Goal: Task Accomplishment & Management: Complete application form

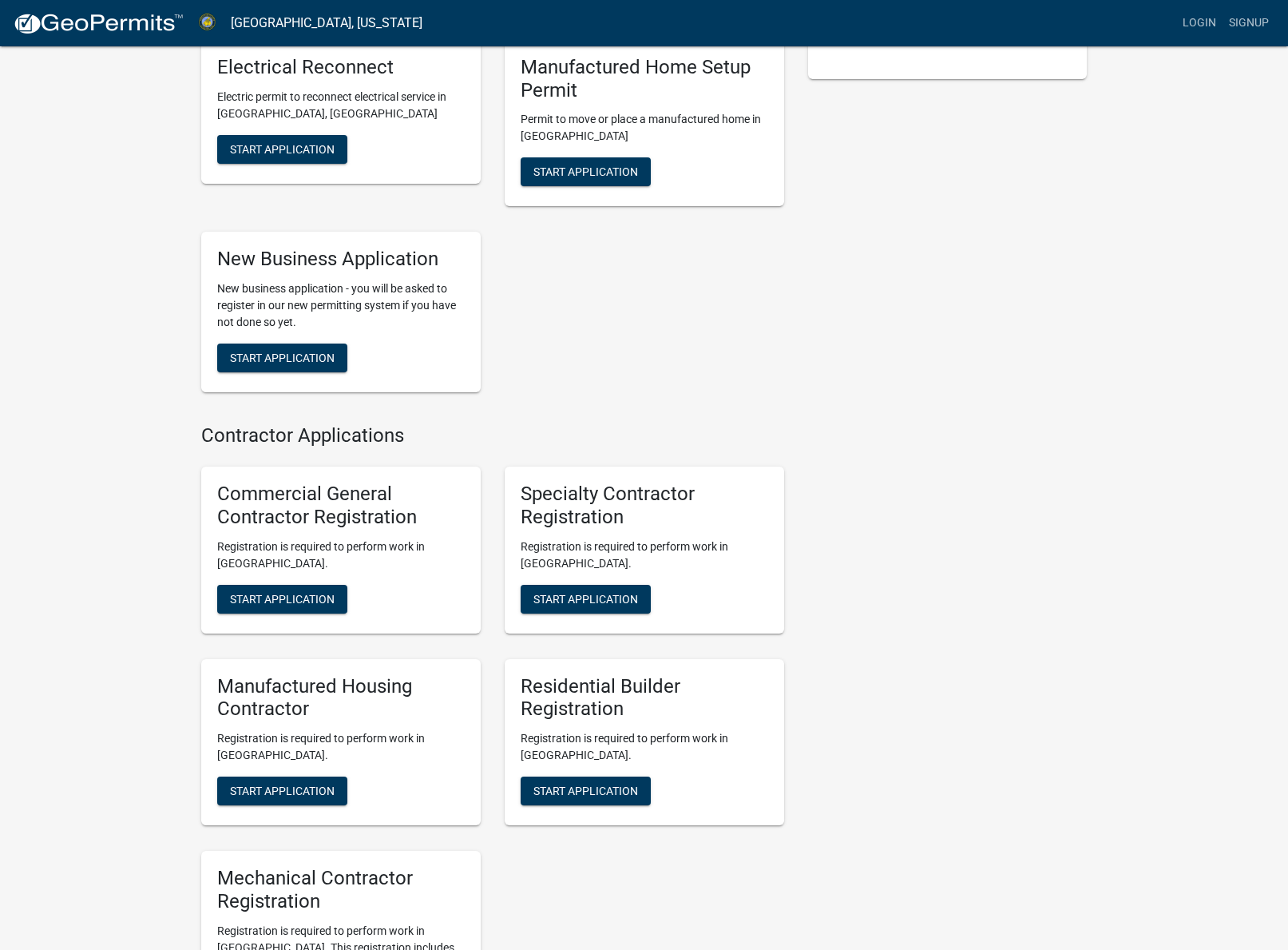
scroll to position [553, 0]
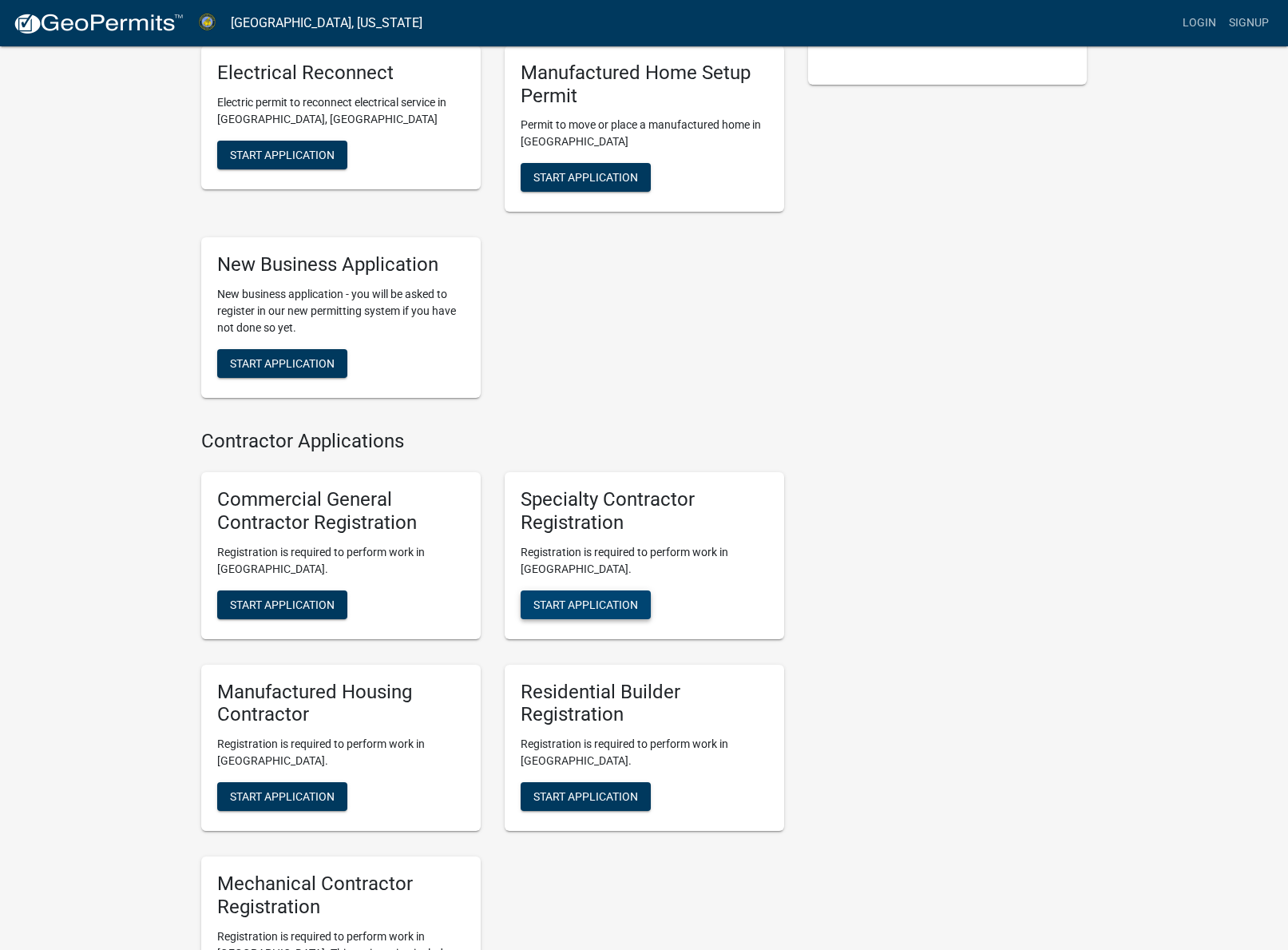
click at [625, 591] on button "Start Application" at bounding box center [585, 605] width 130 height 28
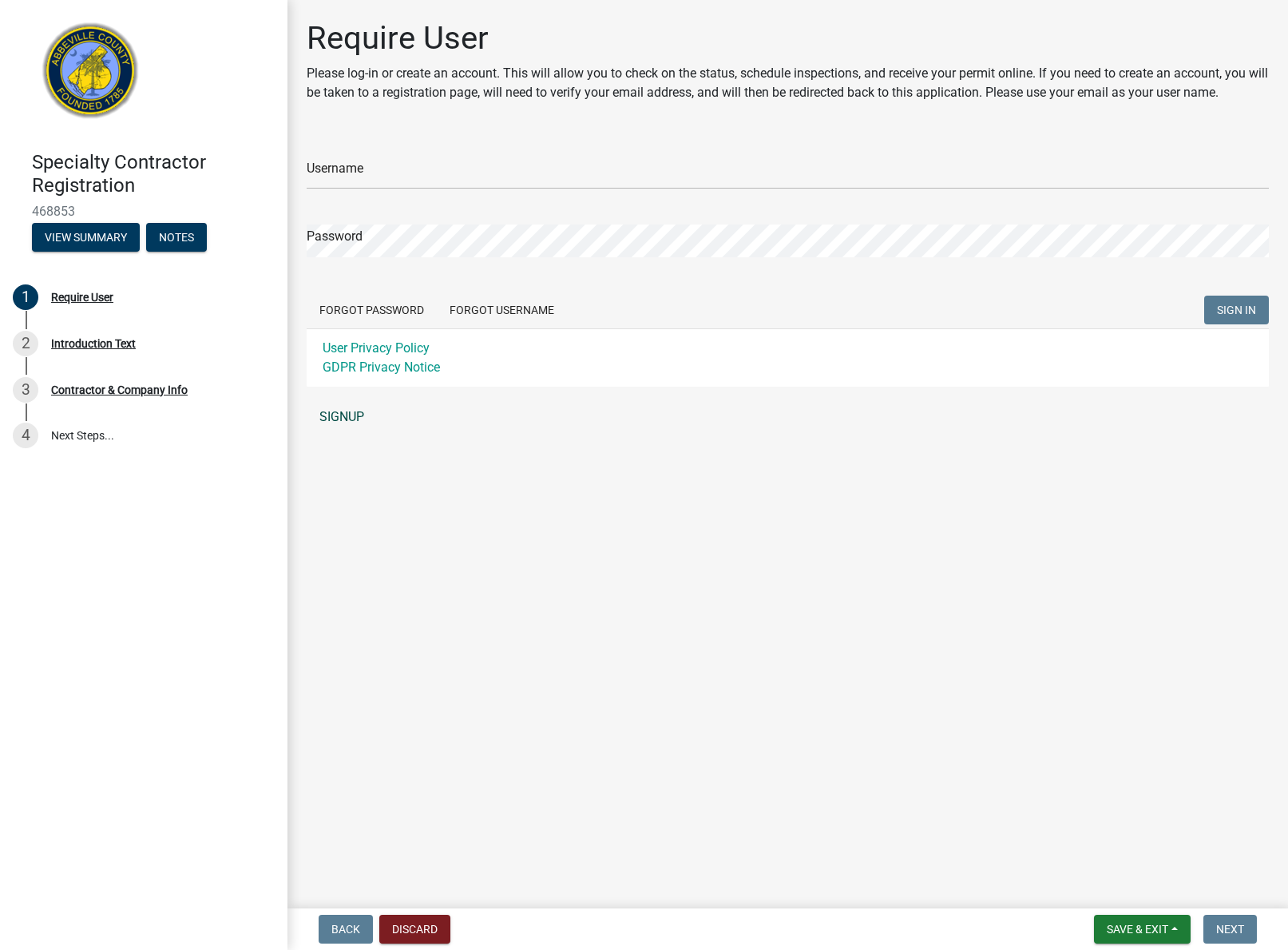
click at [349, 420] on link "SIGNUP" at bounding box center [788, 417] width 962 height 32
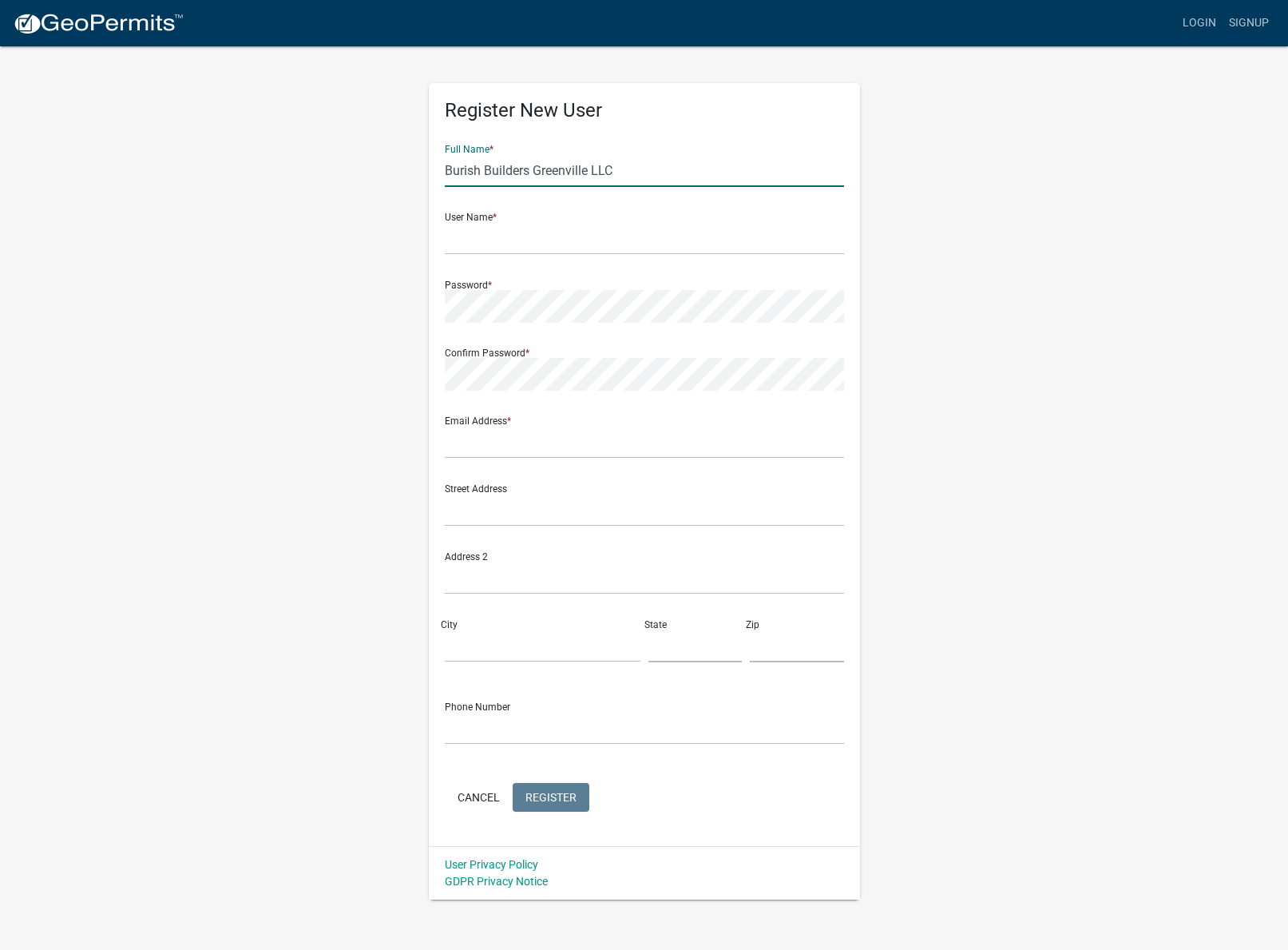
type input "Burish Builders Greenville LLC"
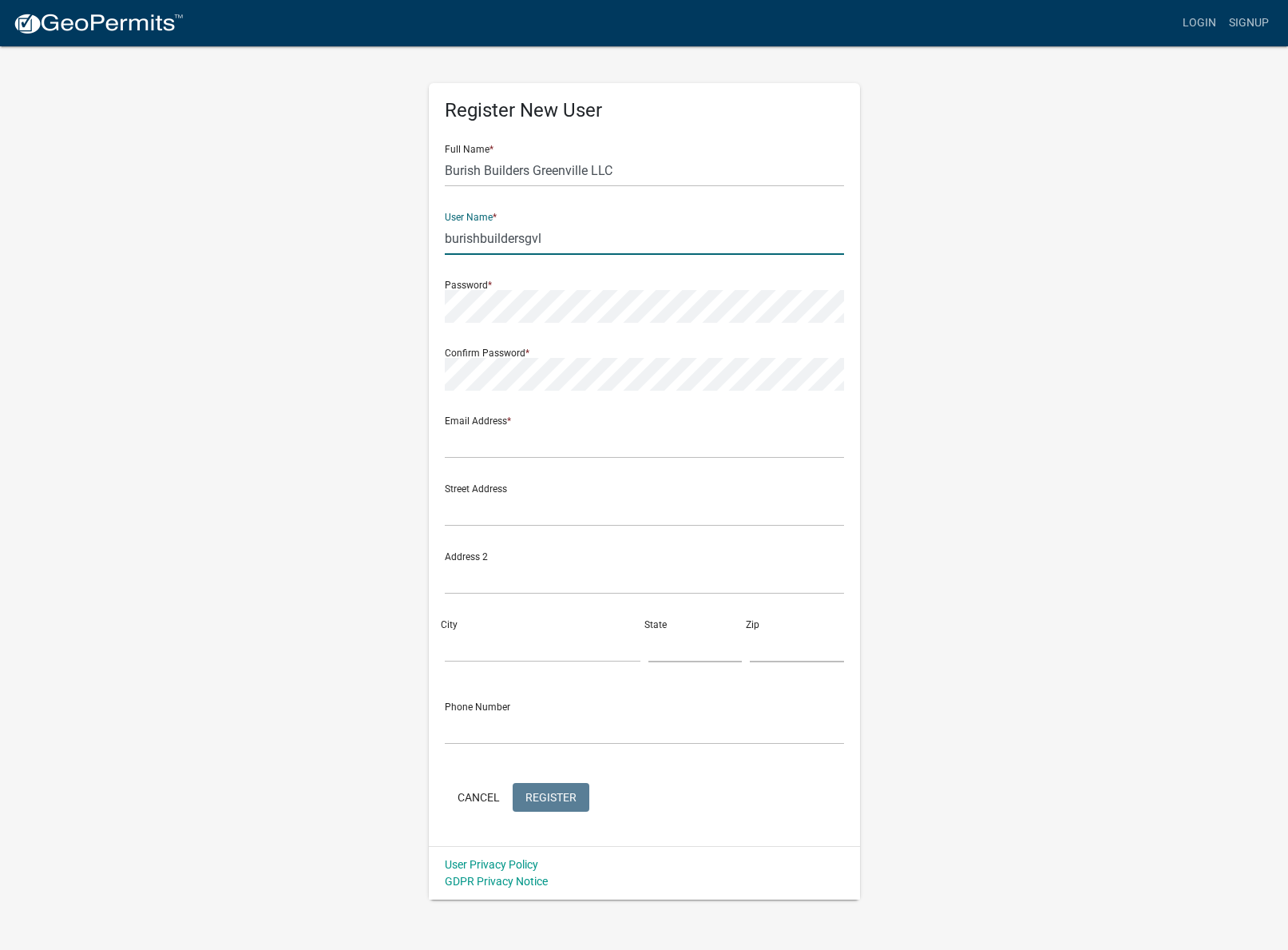
type input "burishbuildersgvl"
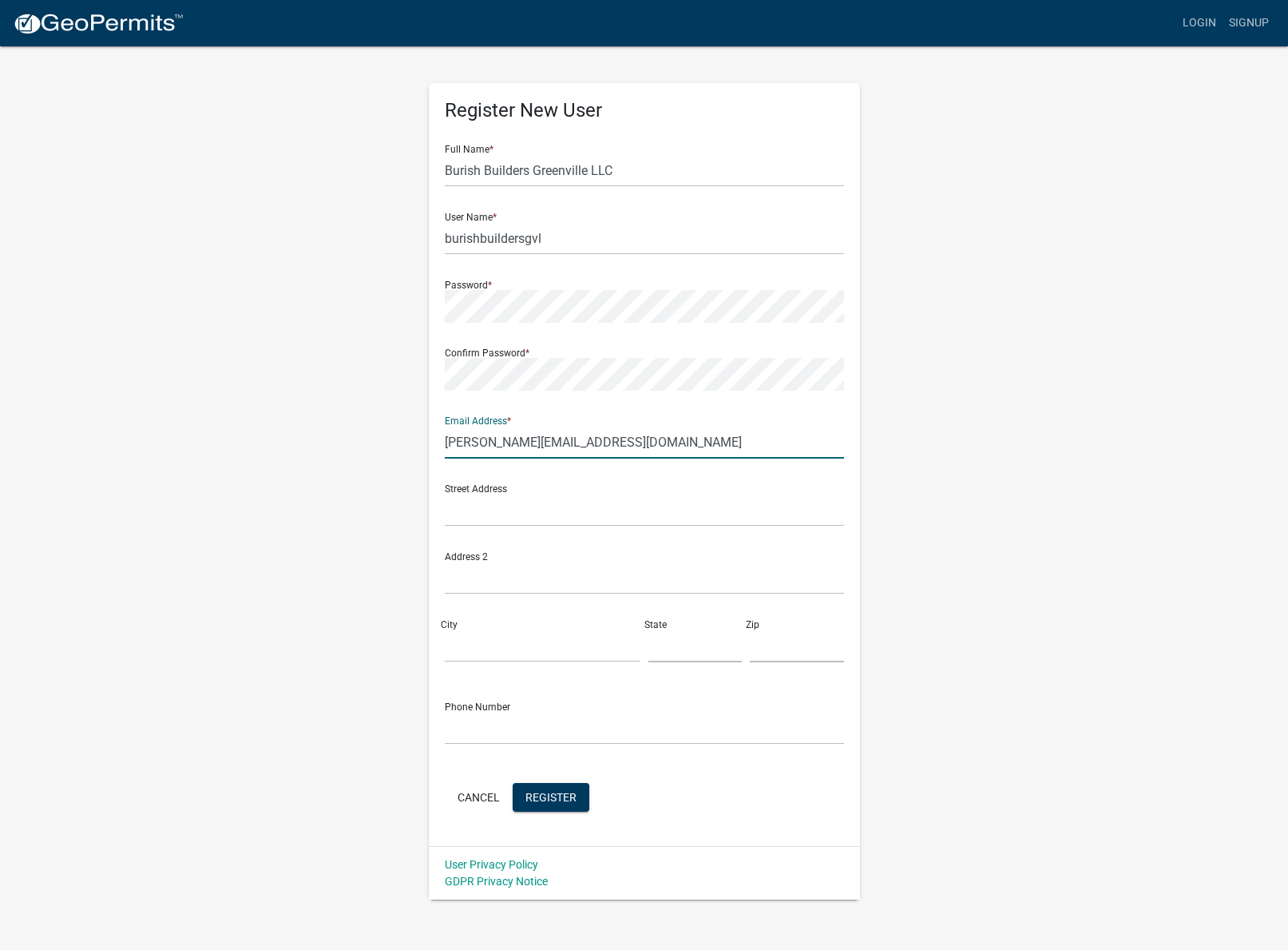
type input "[PERSON_NAME][EMAIL_ADDRESS][DOMAIN_NAME]"
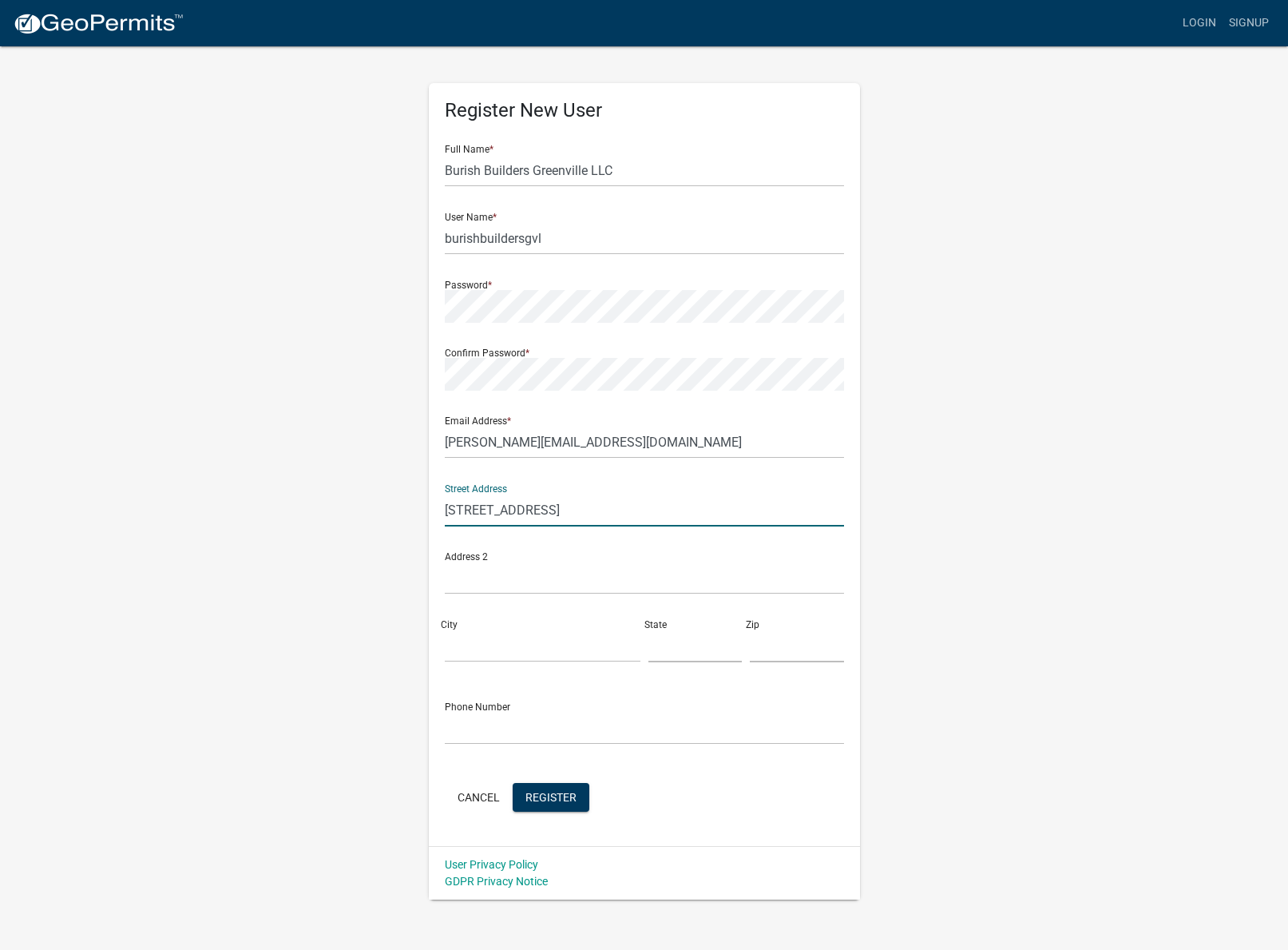
type input "[STREET_ADDRESS]"
type input "[PERSON_NAME]"
type input "sc"
type input "29651"
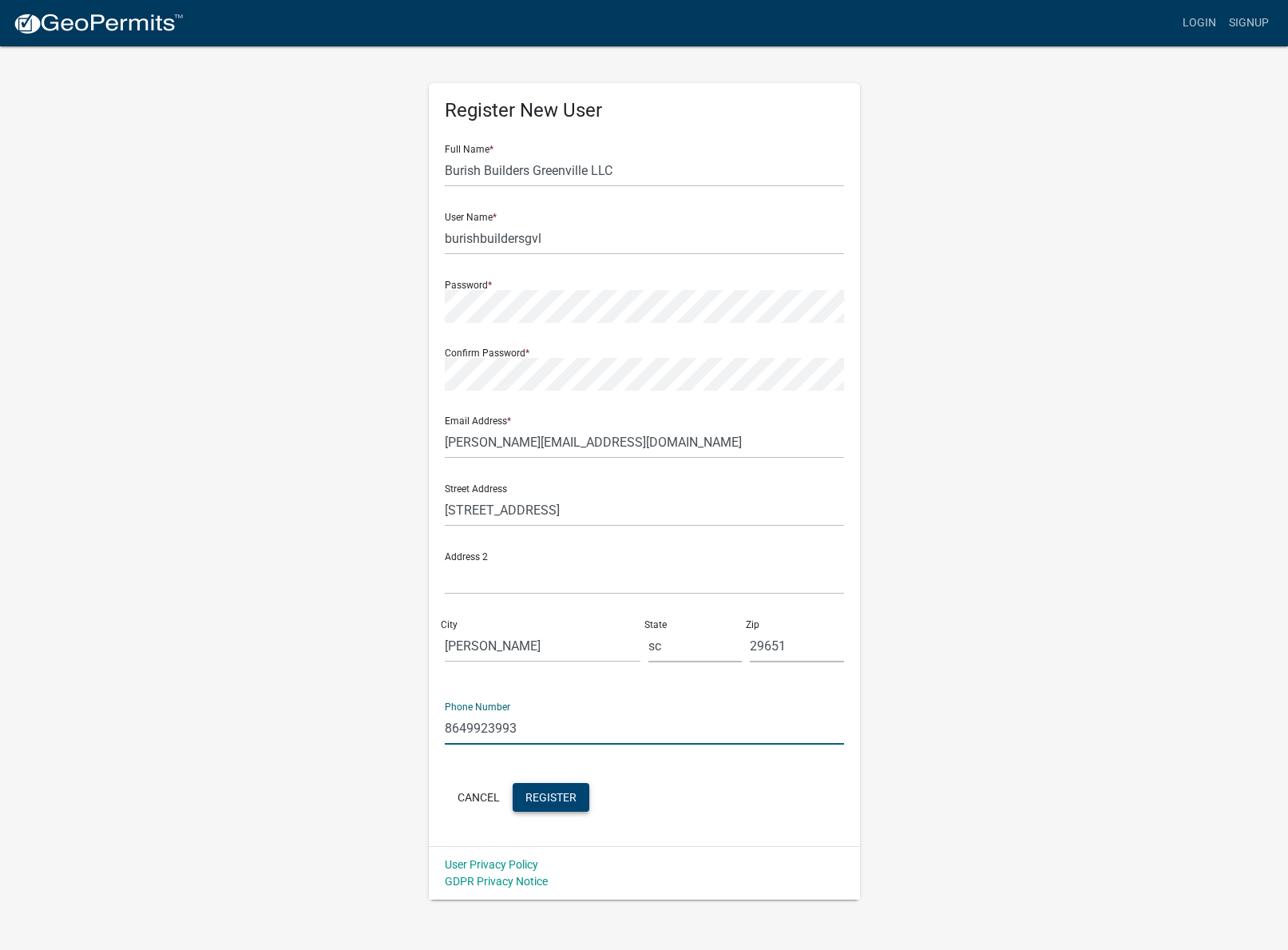
type input "8649923993"
click at [574, 807] on button "Register" at bounding box center [551, 797] width 77 height 28
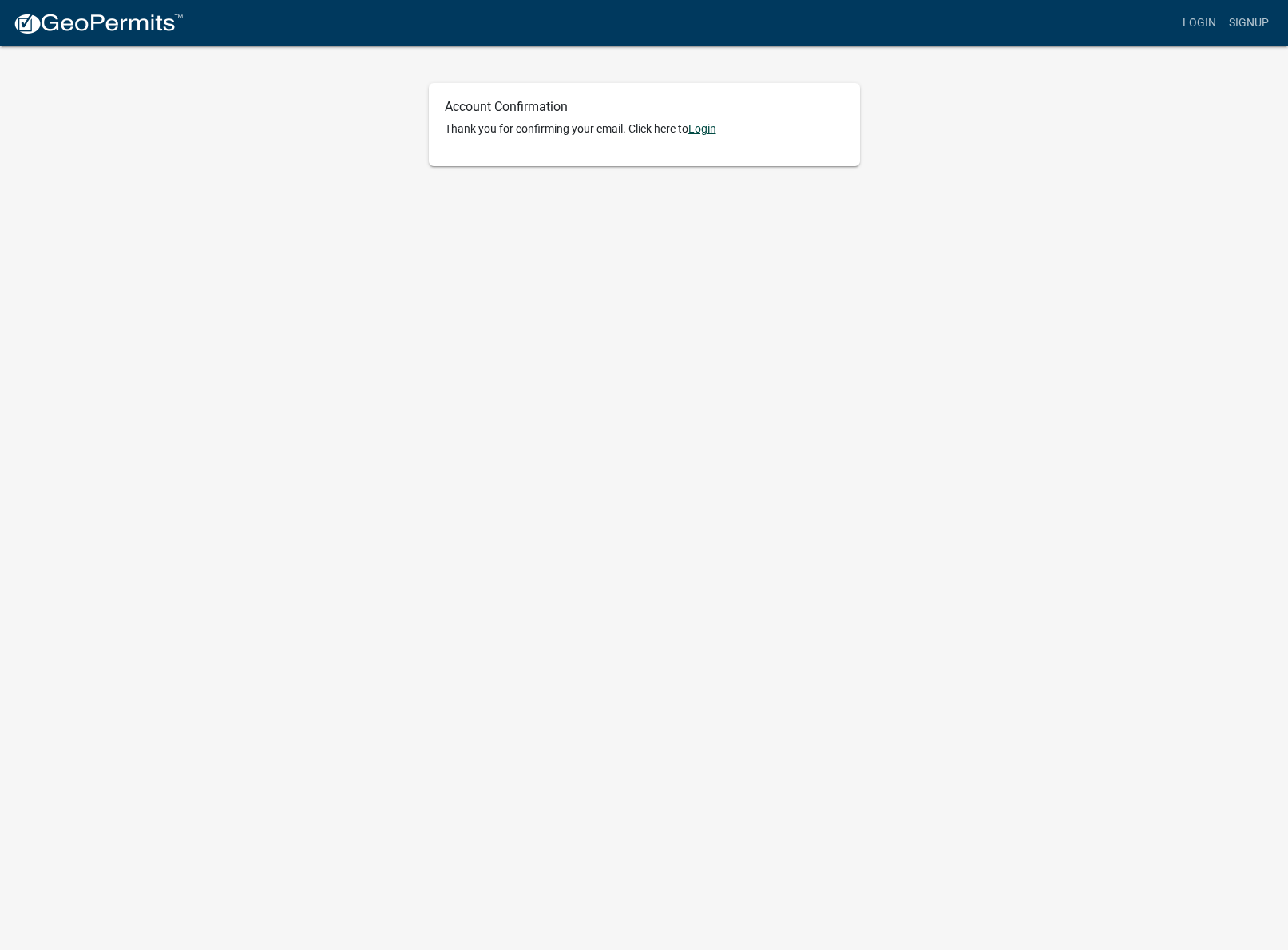
click at [703, 131] on link "Login" at bounding box center [702, 128] width 28 height 13
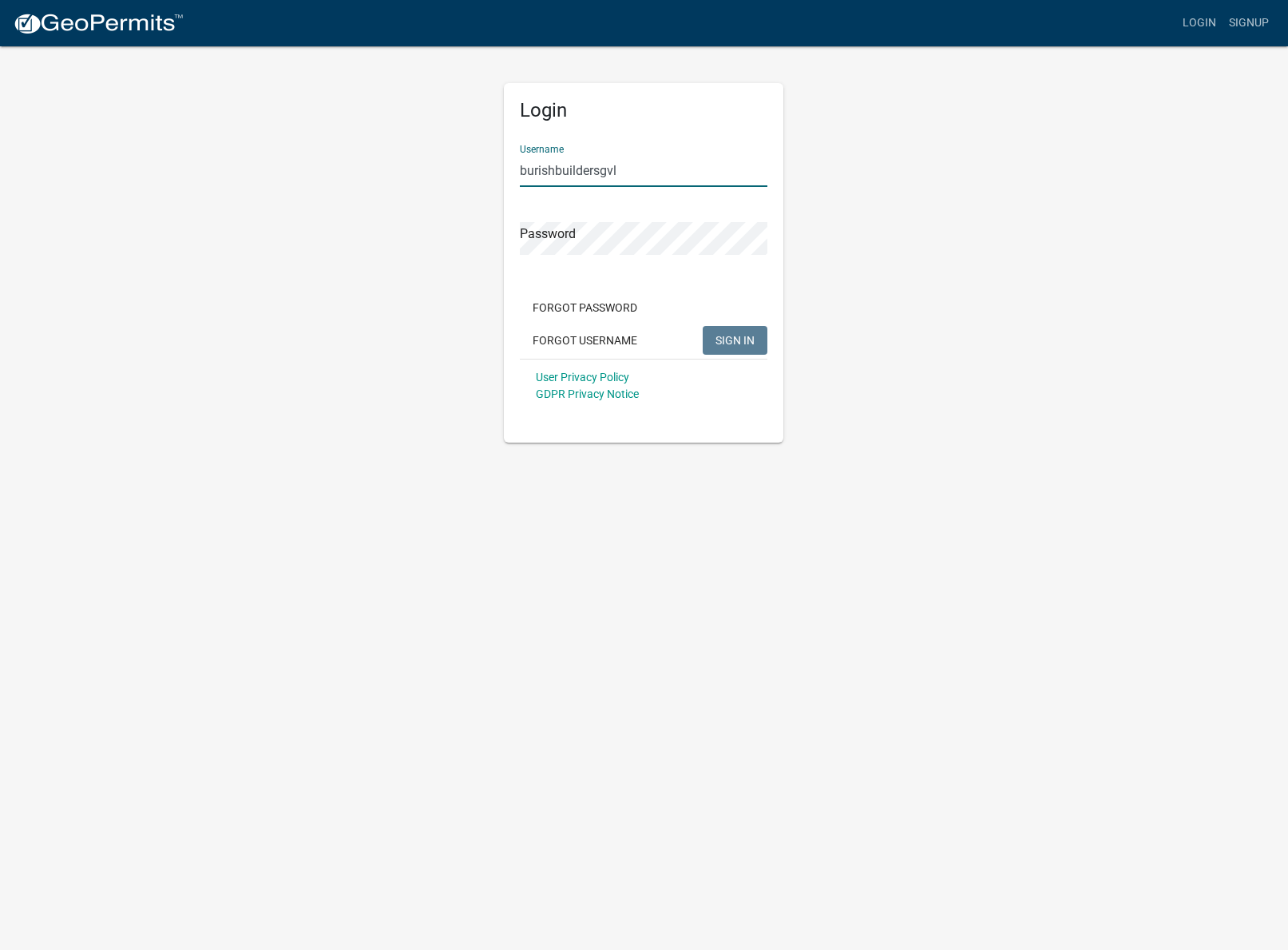
type input "burishbuildersgvl"
click at [744, 335] on span "SIGN IN" at bounding box center [734, 339] width 39 height 13
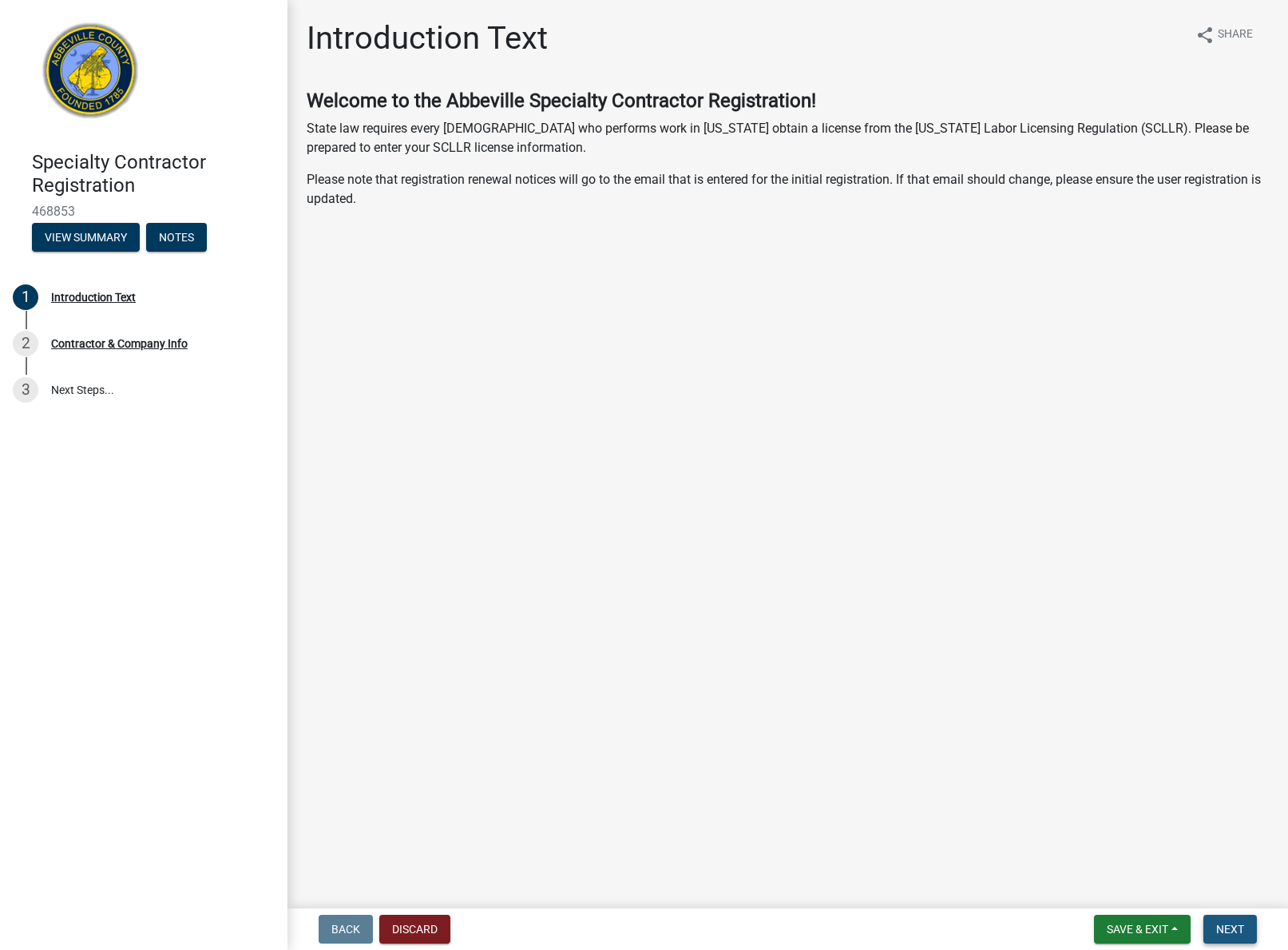
click at [1233, 932] on span "Next" at bounding box center [1230, 928] width 28 height 13
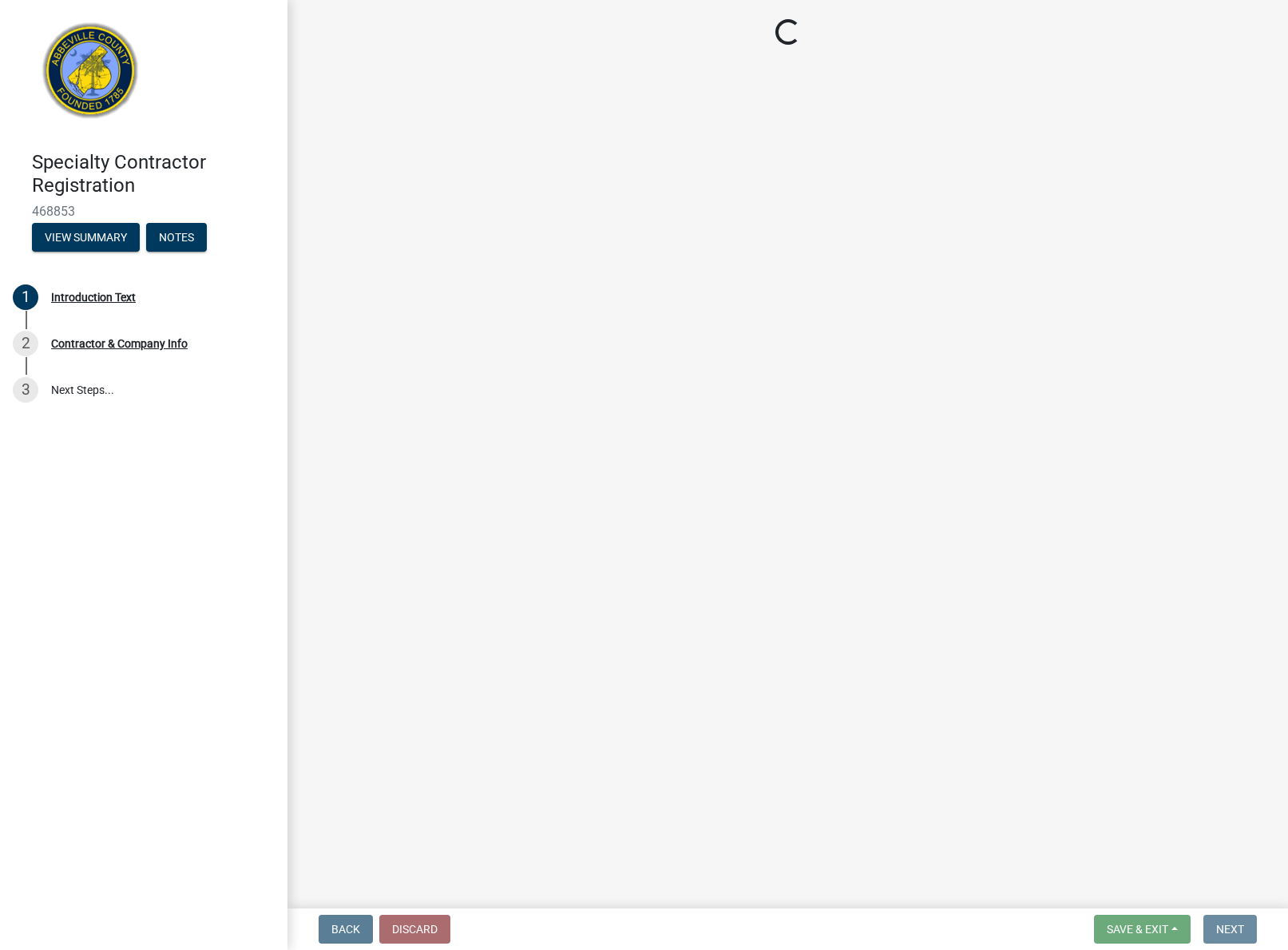
select select "sc"
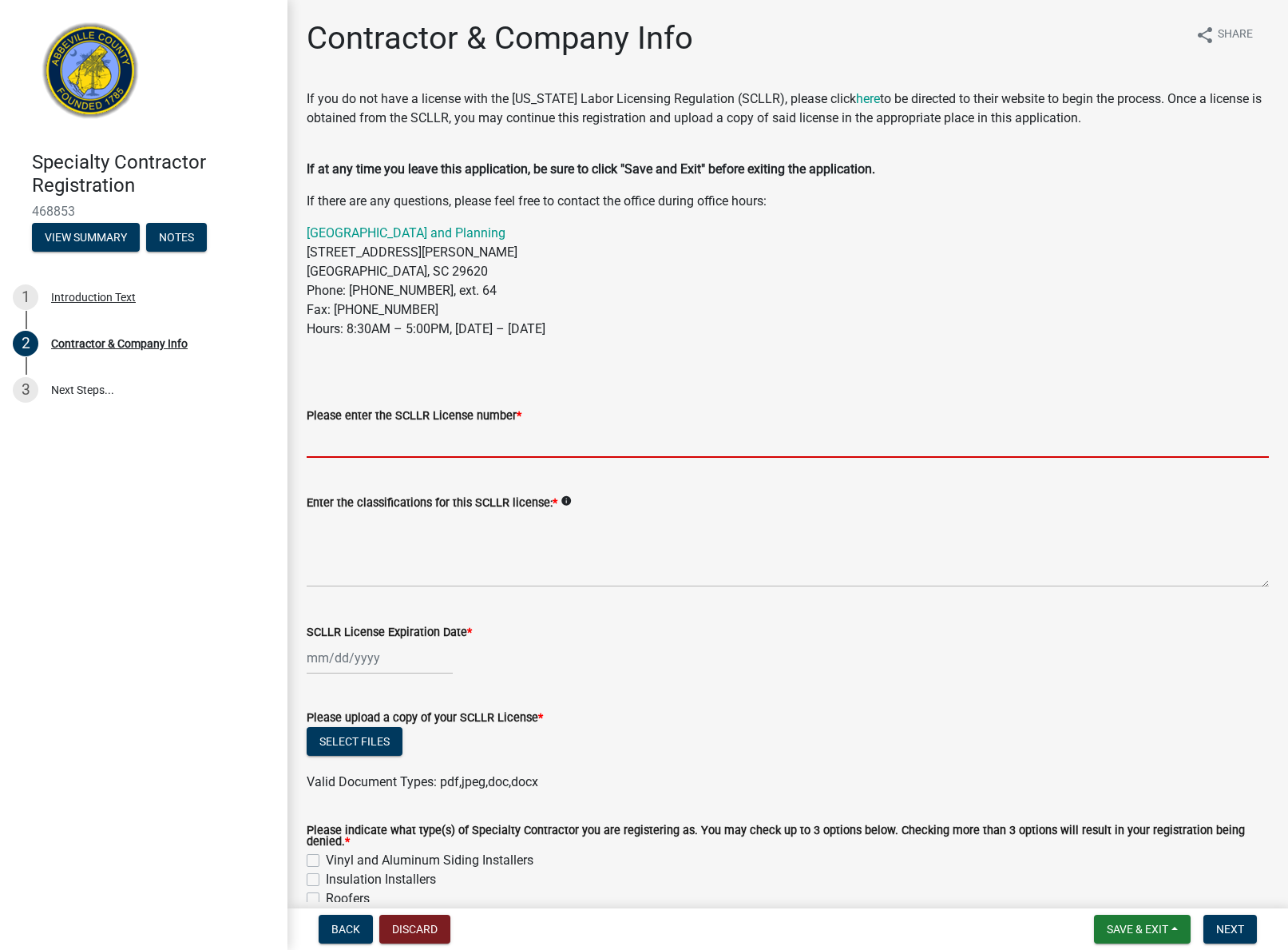
click at [374, 450] on input "Please enter the SCLLR License number *" at bounding box center [788, 440] width 962 height 33
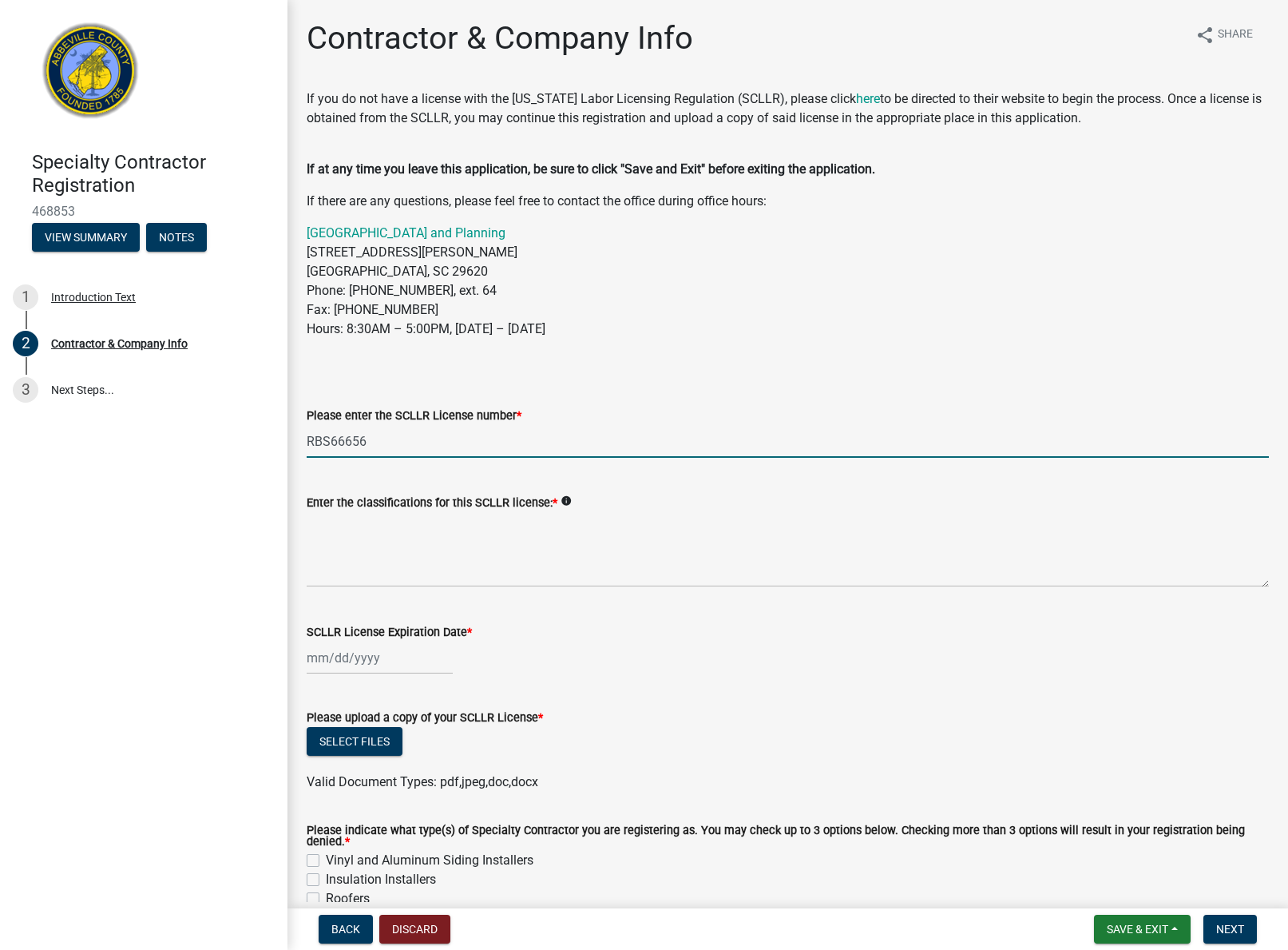
type input "RBS66656"
click at [404, 571] on textarea "Enter the classifications for this SCLLR license: *" at bounding box center [788, 550] width 962 height 75
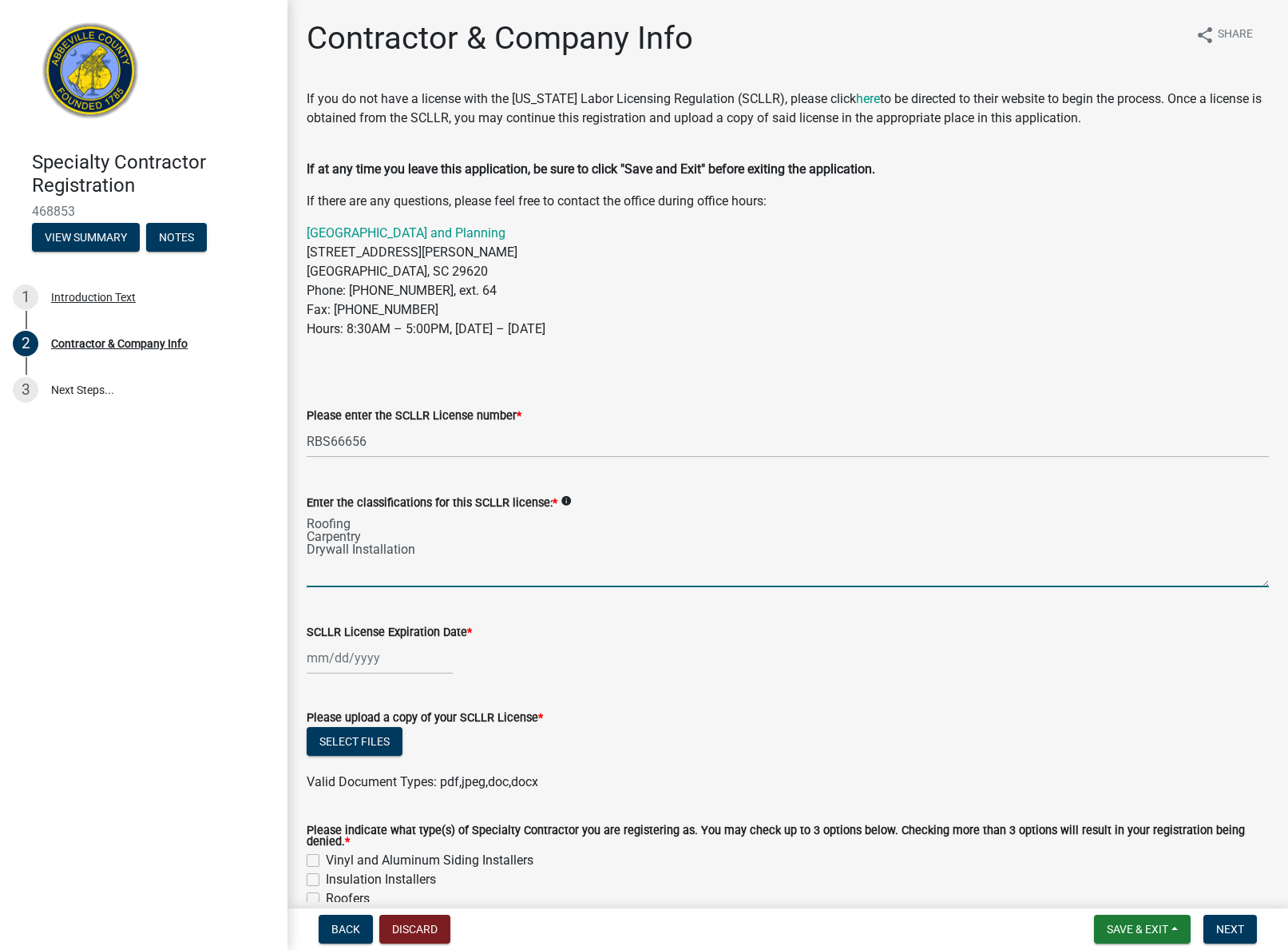
type textarea "Roofing Carpentry Drywall Installation"
select select "8"
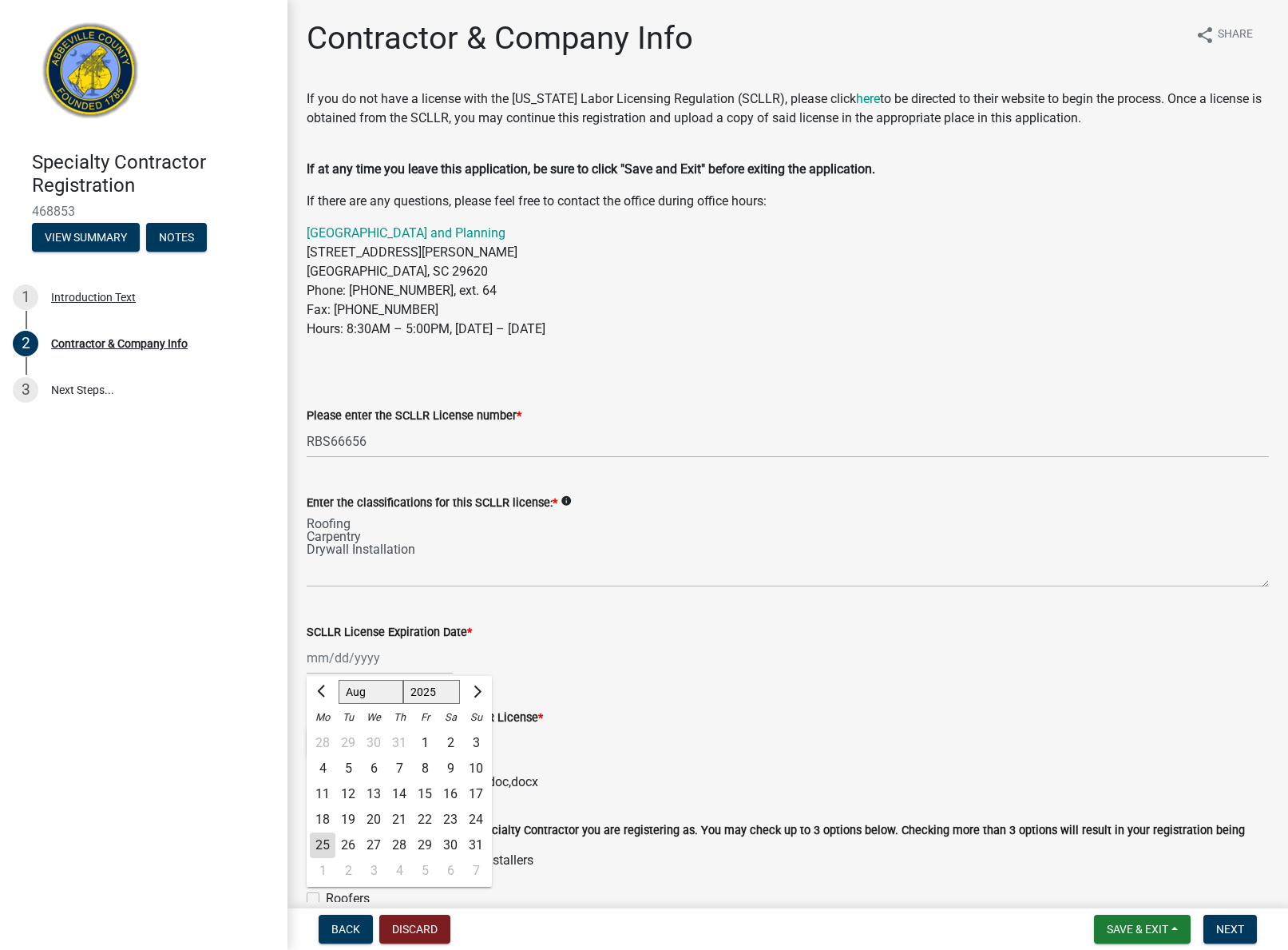
click at [359, 655] on div "[PERSON_NAME] Feb Mar Apr [PERSON_NAME][DATE] Oct Nov [DATE] 1526 1527 1528 152…" at bounding box center [379, 657] width 146 height 33
select select "2027"
select select "6"
click at [367, 843] on div "30" at bounding box center [373, 845] width 26 height 26
type input "[DATE]"
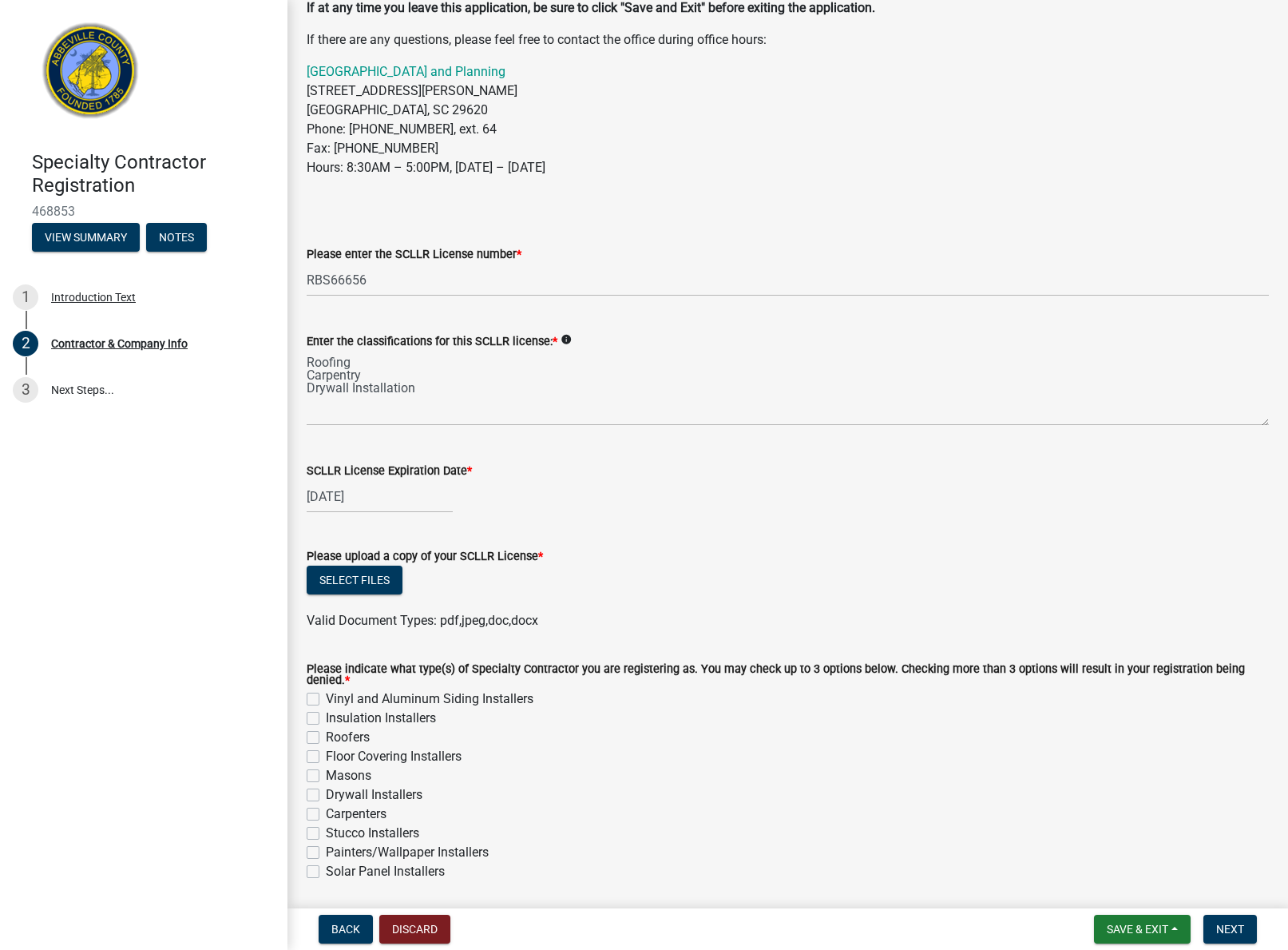
scroll to position [162, 0]
click at [326, 734] on label "Roofers" at bounding box center [348, 736] width 44 height 19
click at [326, 734] on input "Roofers" at bounding box center [331, 731] width 10 height 10
checkbox input "true"
checkbox input "false"
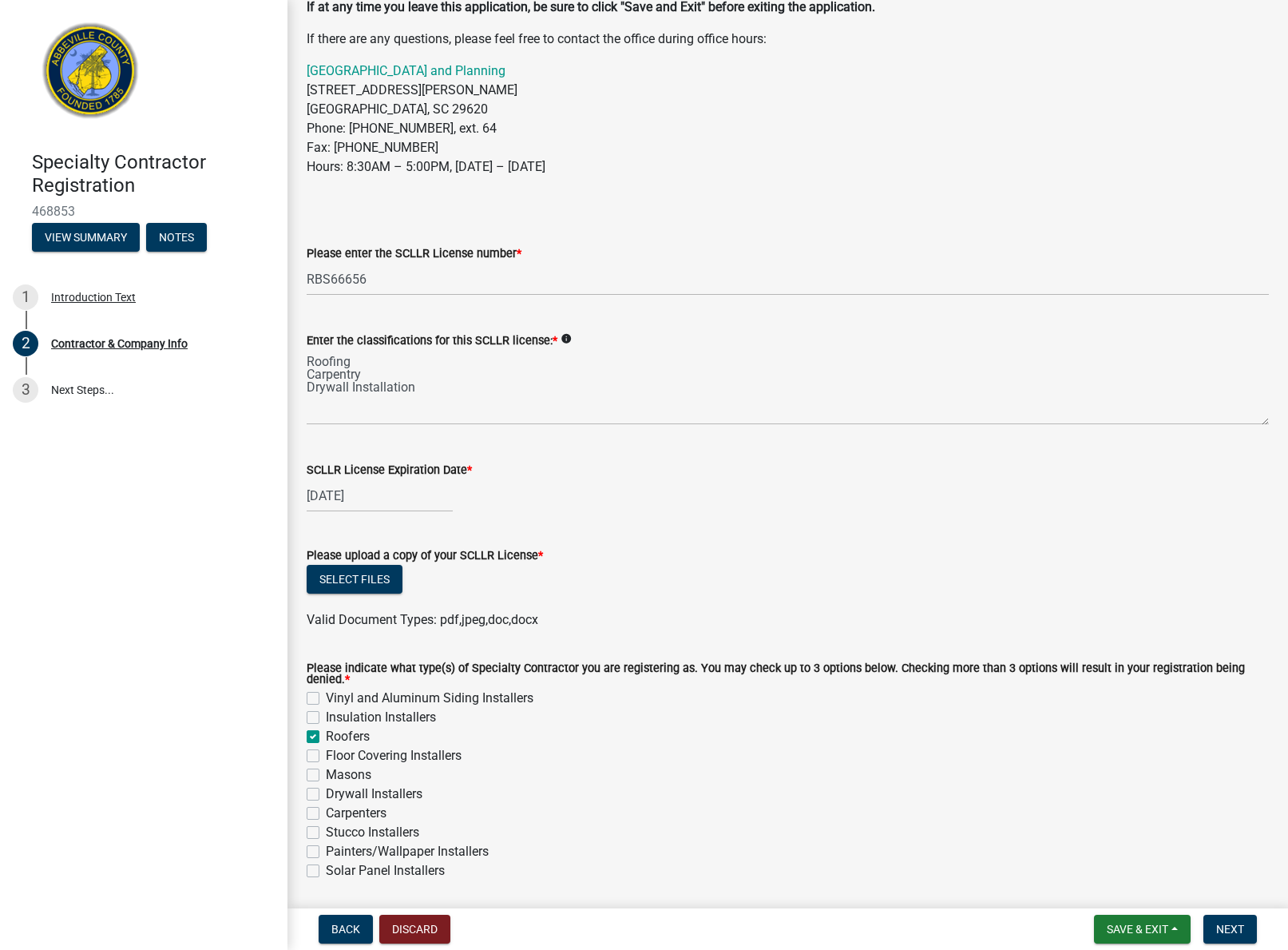
checkbox input "false"
checkbox input "true"
checkbox input "false"
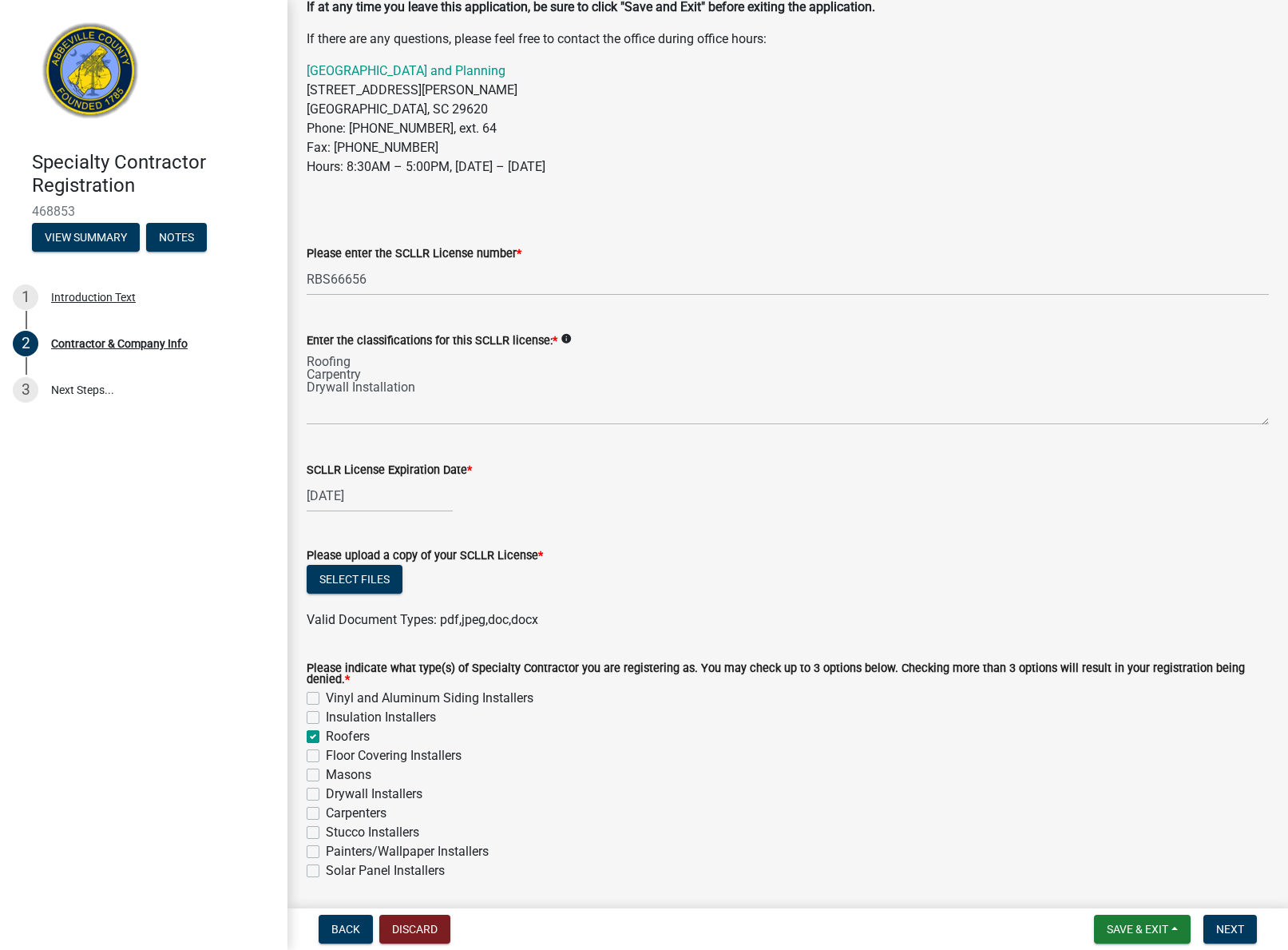
checkbox input "false"
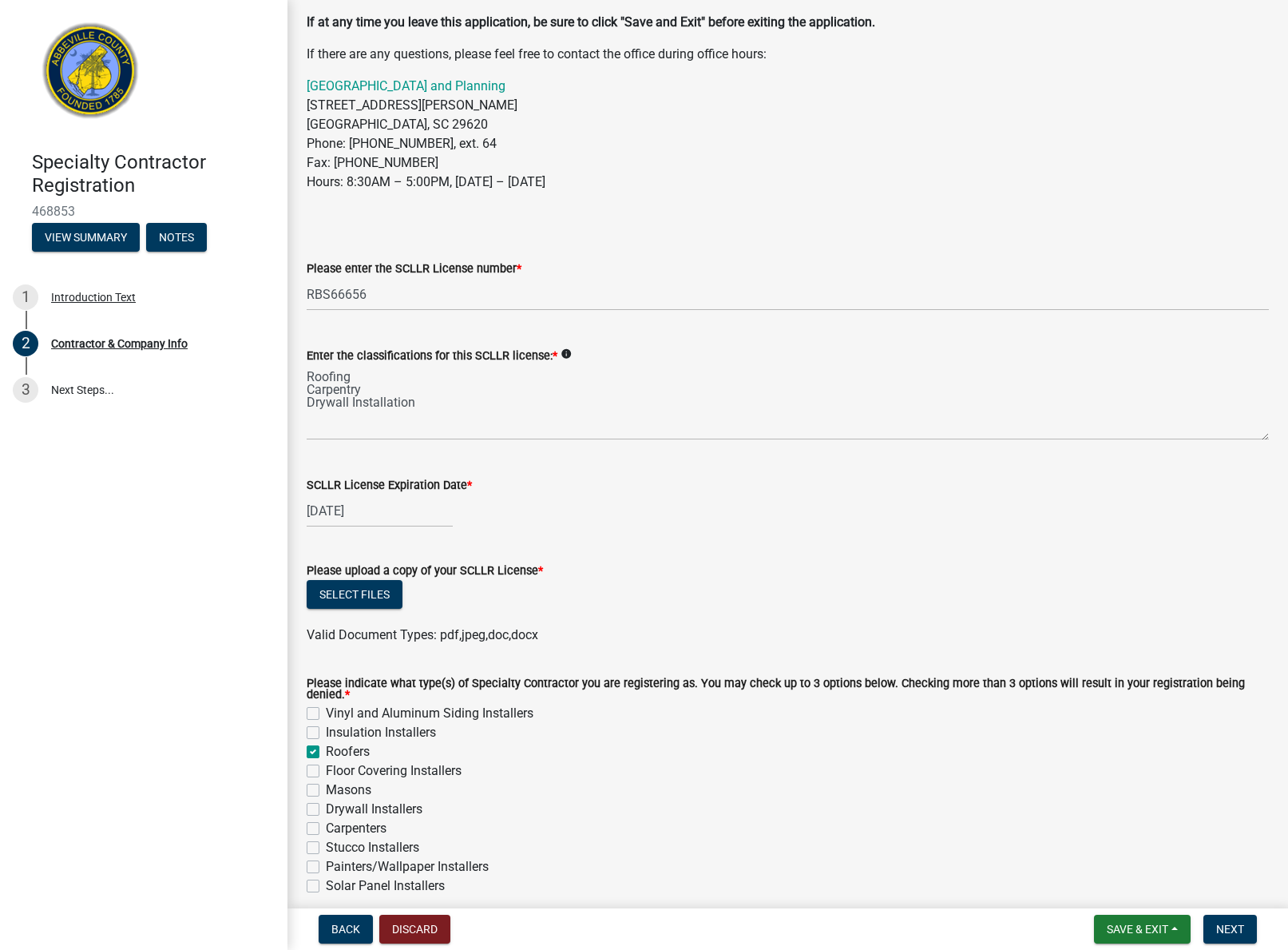
scroll to position [142, 0]
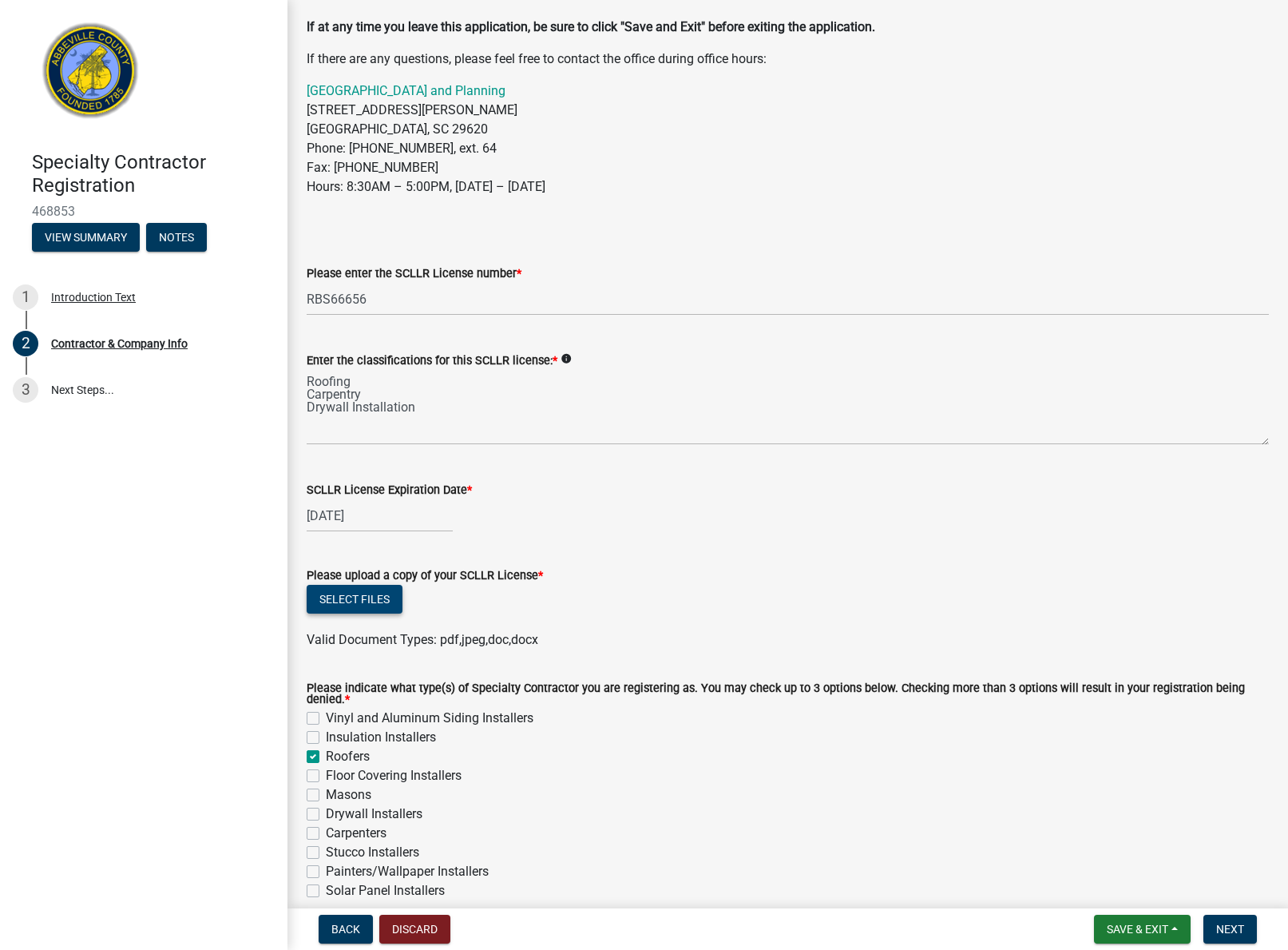
click at [374, 599] on button "Select files" at bounding box center [354, 599] width 96 height 28
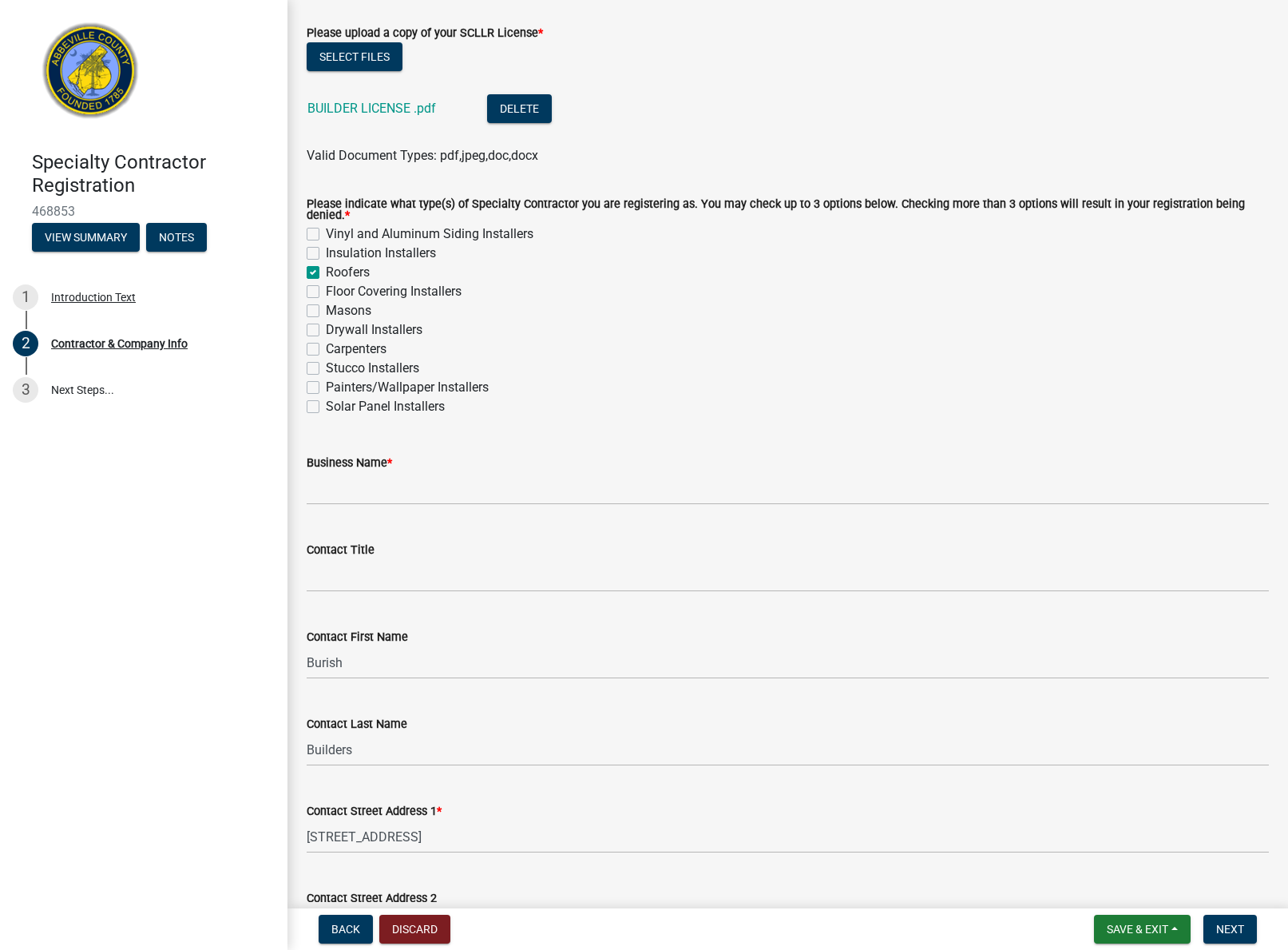
scroll to position [687, 0]
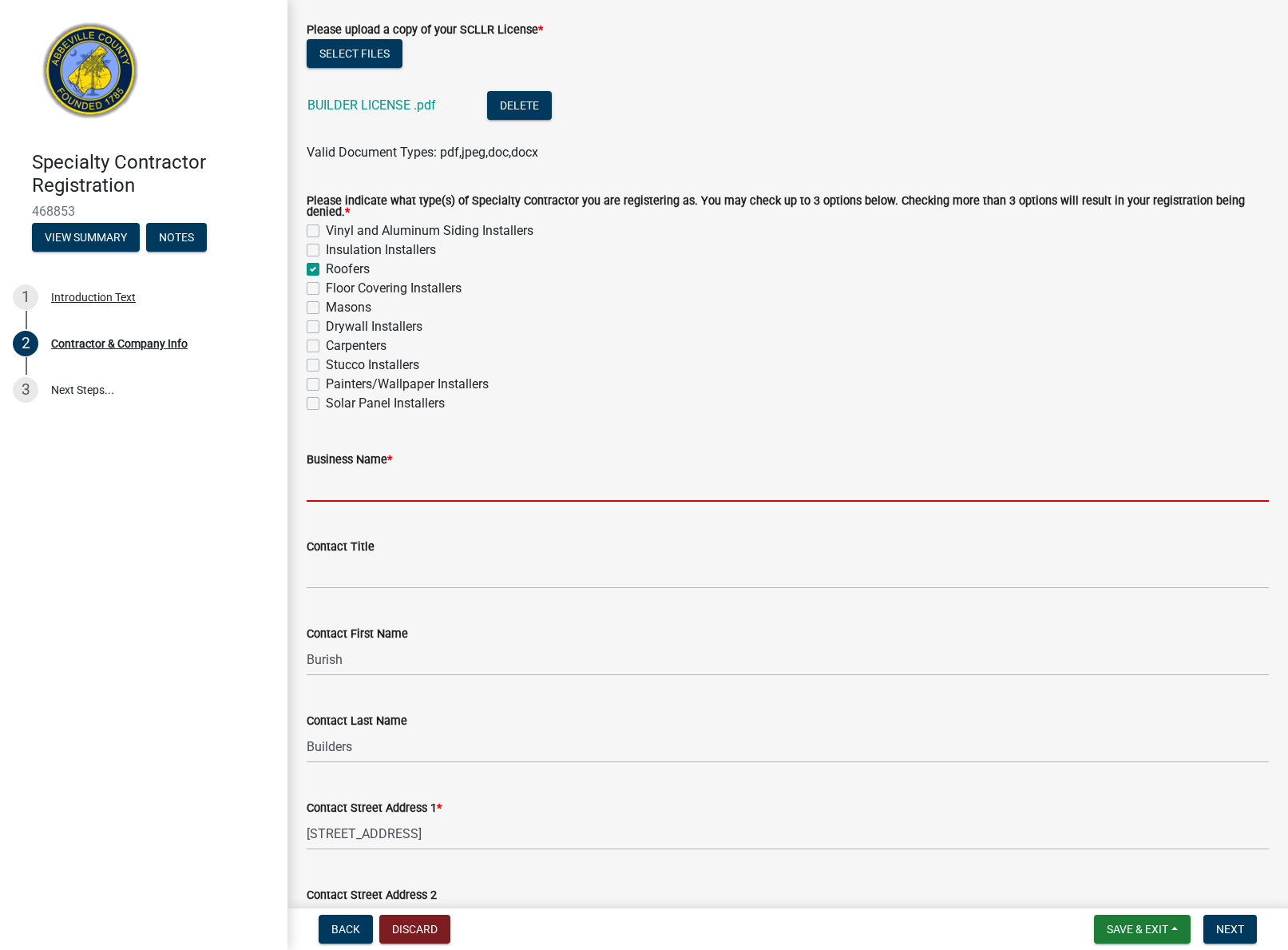
click at [381, 495] on input "Business Name *" at bounding box center [788, 485] width 962 height 33
type input "Burish Builders [GEOGRAPHIC_DATA]"
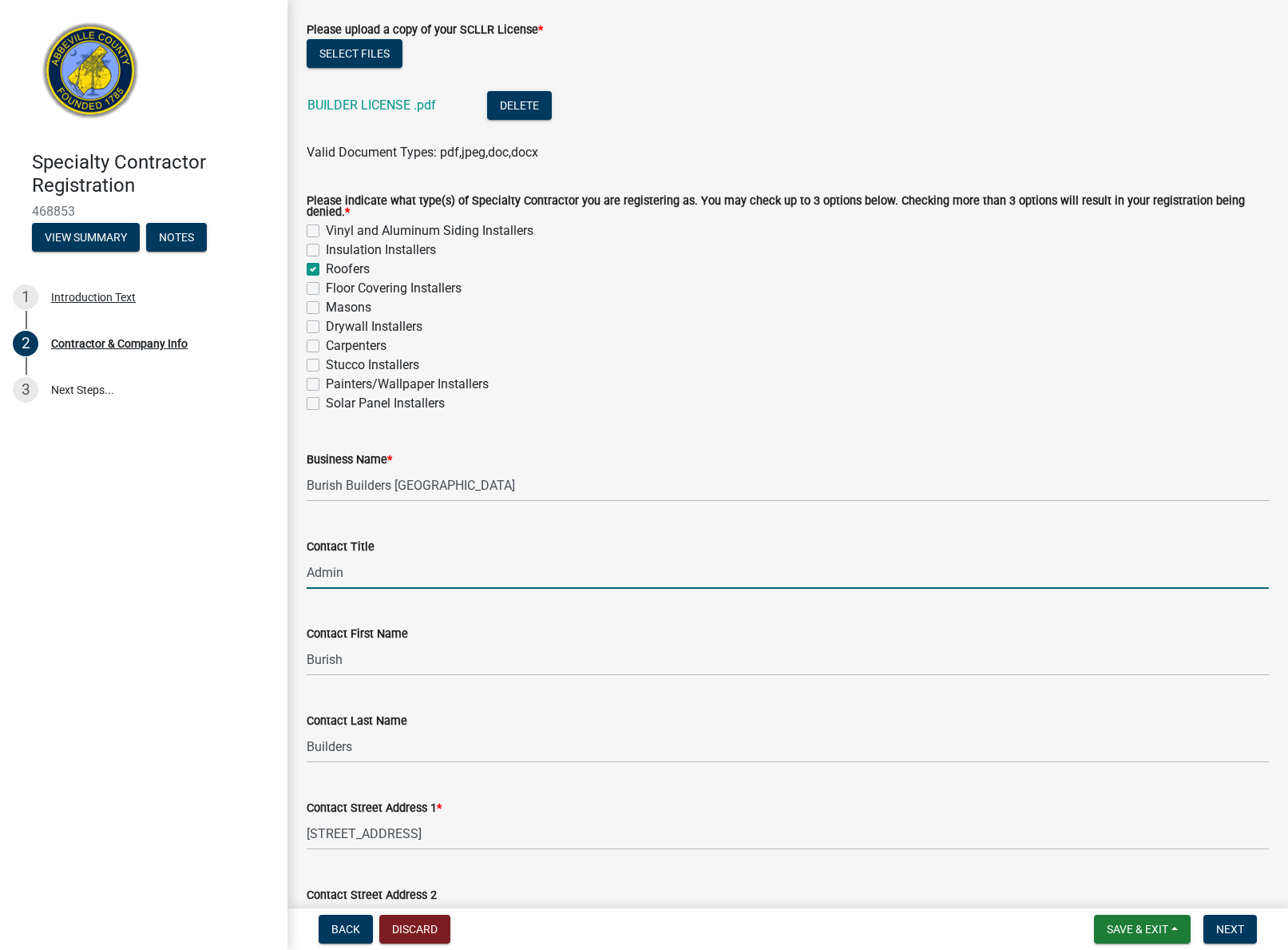
type input "Admin"
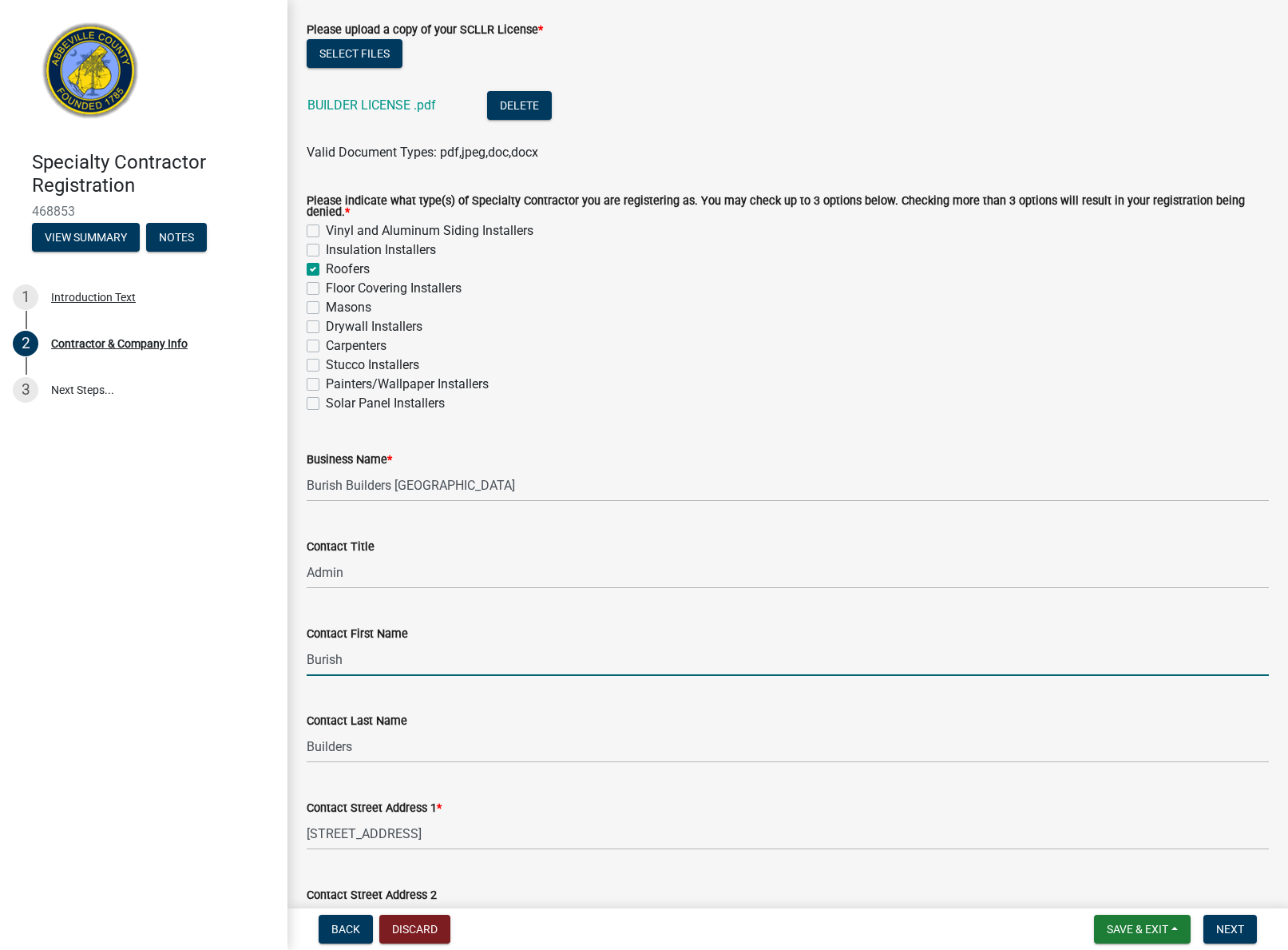
drag, startPoint x: 344, startPoint y: 665, endPoint x: 258, endPoint y: 661, distance: 86.1
click at [258, 661] on div "Specialty Contractor Registration 468853 View Summary Notes 1 Introduction Text…" at bounding box center [644, 475] width 1288 height 950
type input "[PERSON_NAME]"
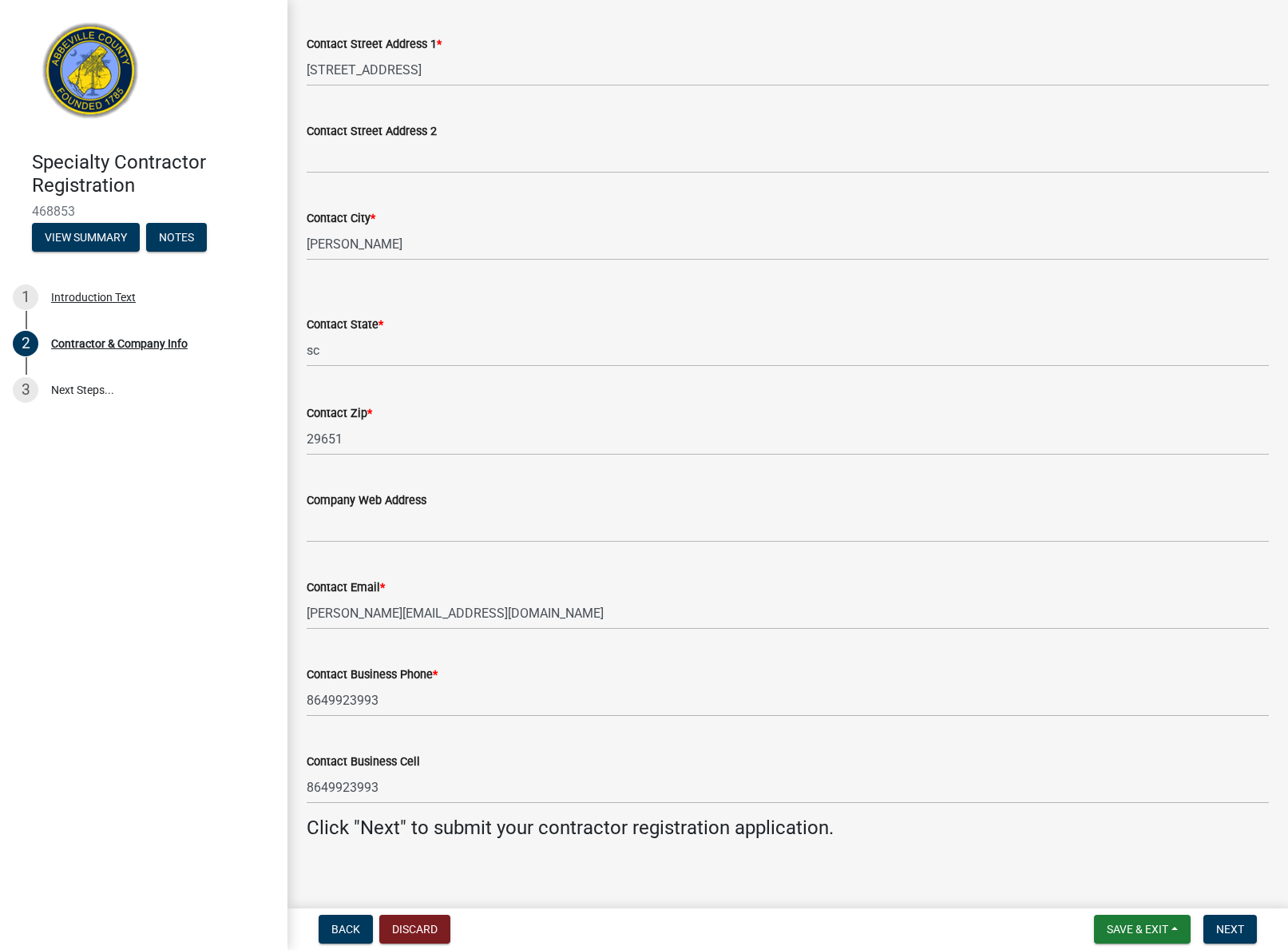
scroll to position [1452, 0]
type input "[PERSON_NAME]"
click at [363, 525] on input "Company Web Address" at bounding box center [788, 525] width 962 height 33
type input "q"
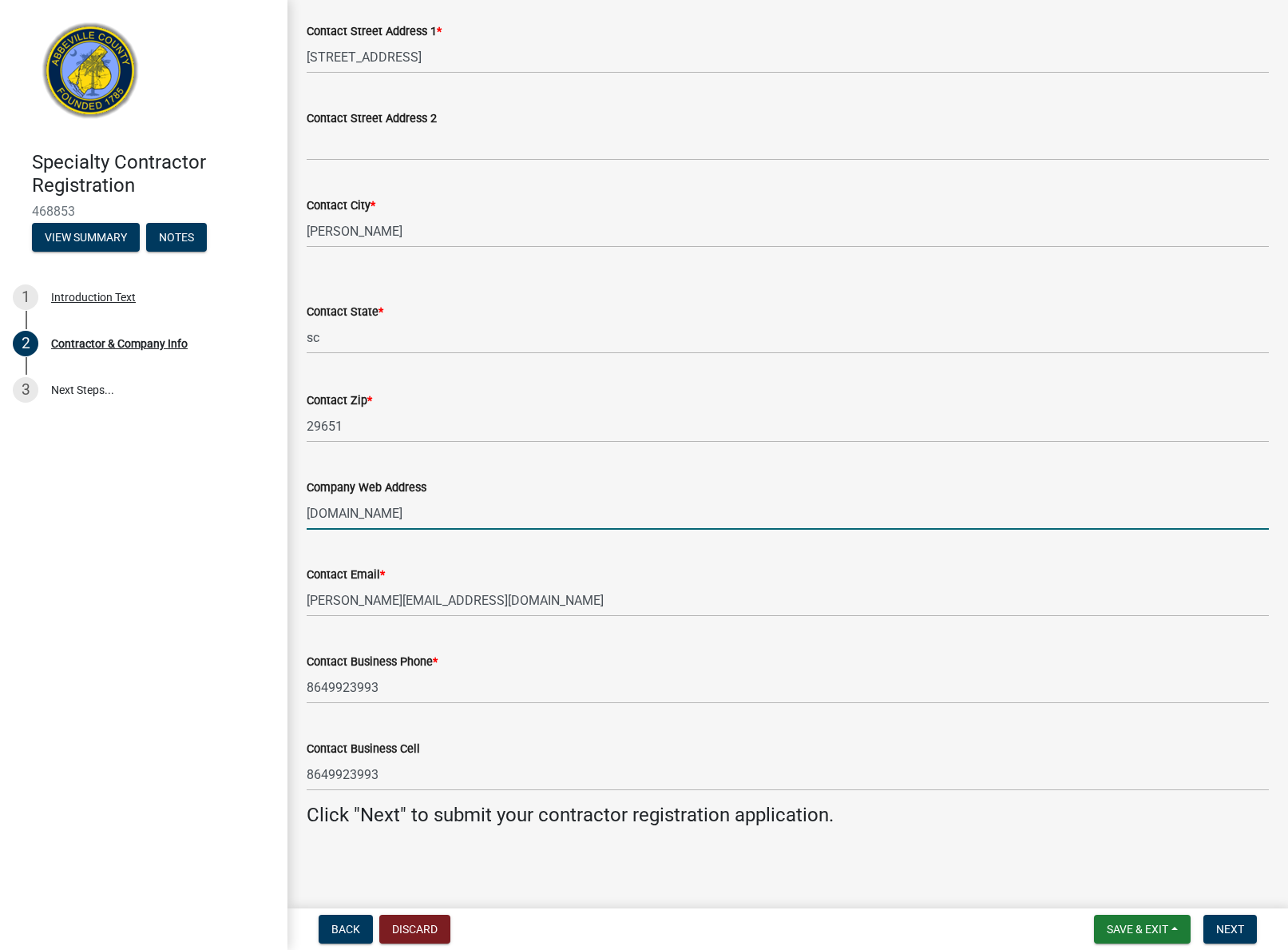
scroll to position [1463, 0]
type input "[DOMAIN_NAME]"
click at [1220, 931] on span "Next" at bounding box center [1230, 928] width 28 height 13
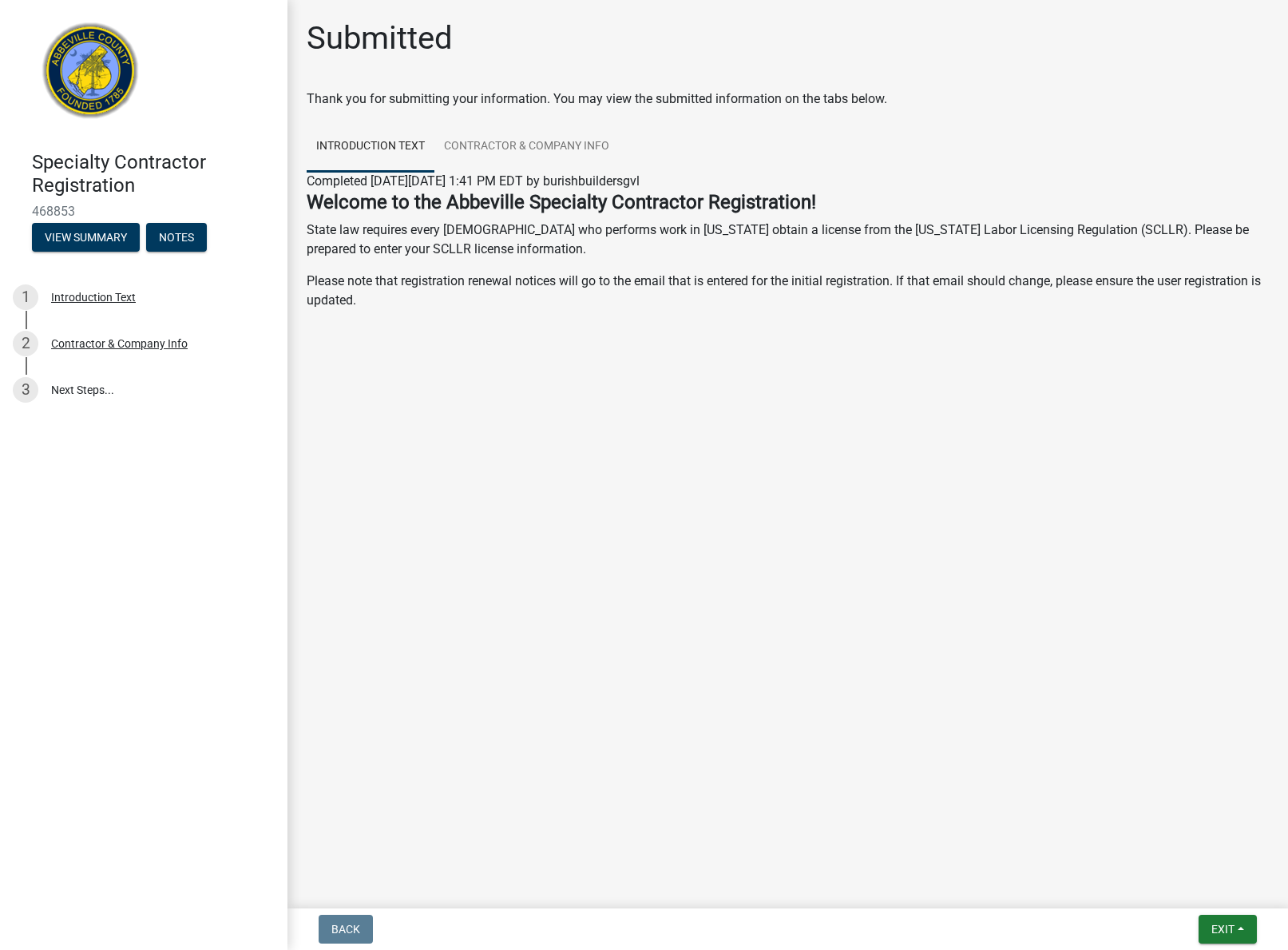
scroll to position [0, 0]
click at [485, 135] on link "Contractor & Company Info" at bounding box center [526, 147] width 184 height 51
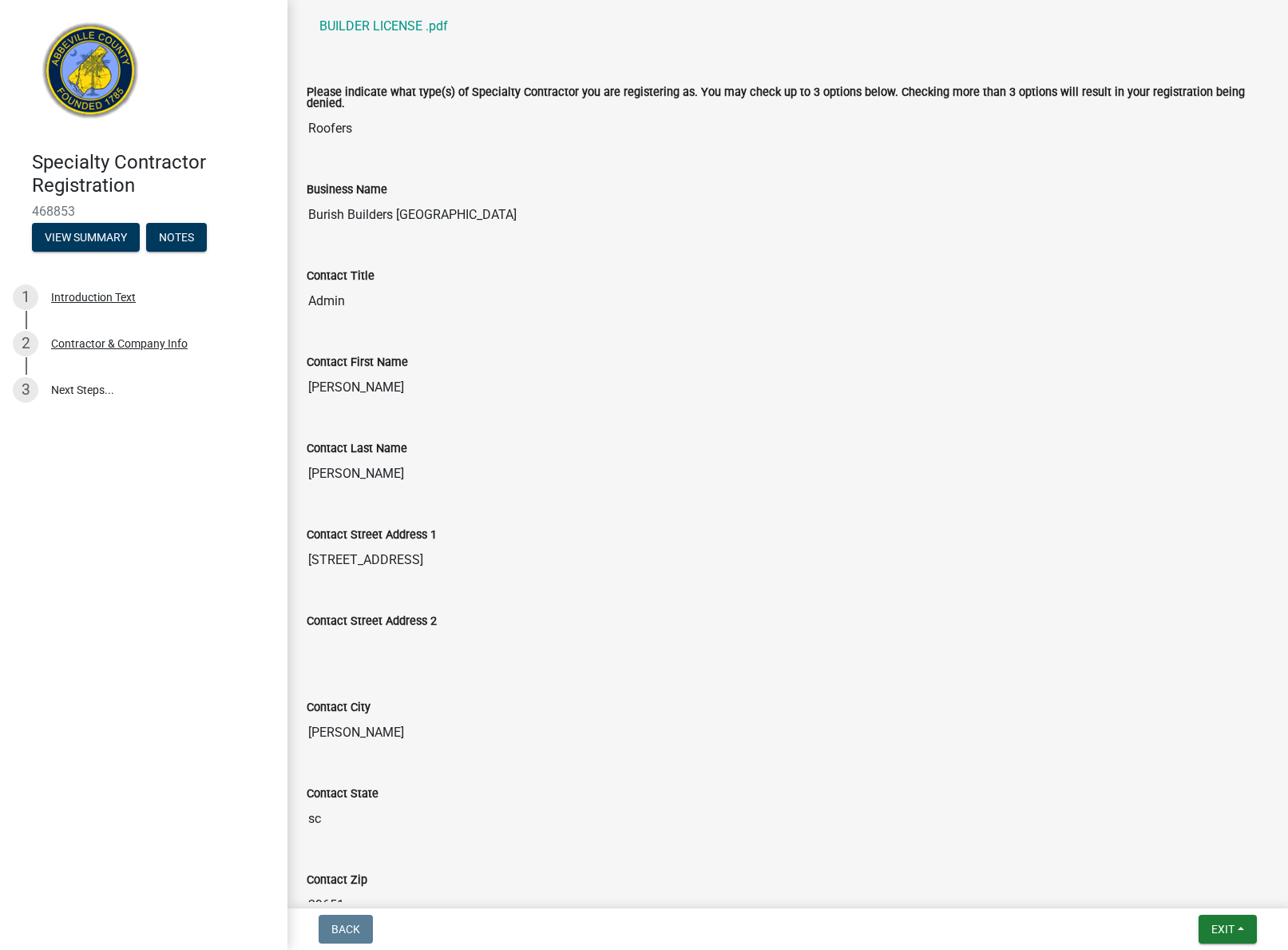
scroll to position [882, 0]
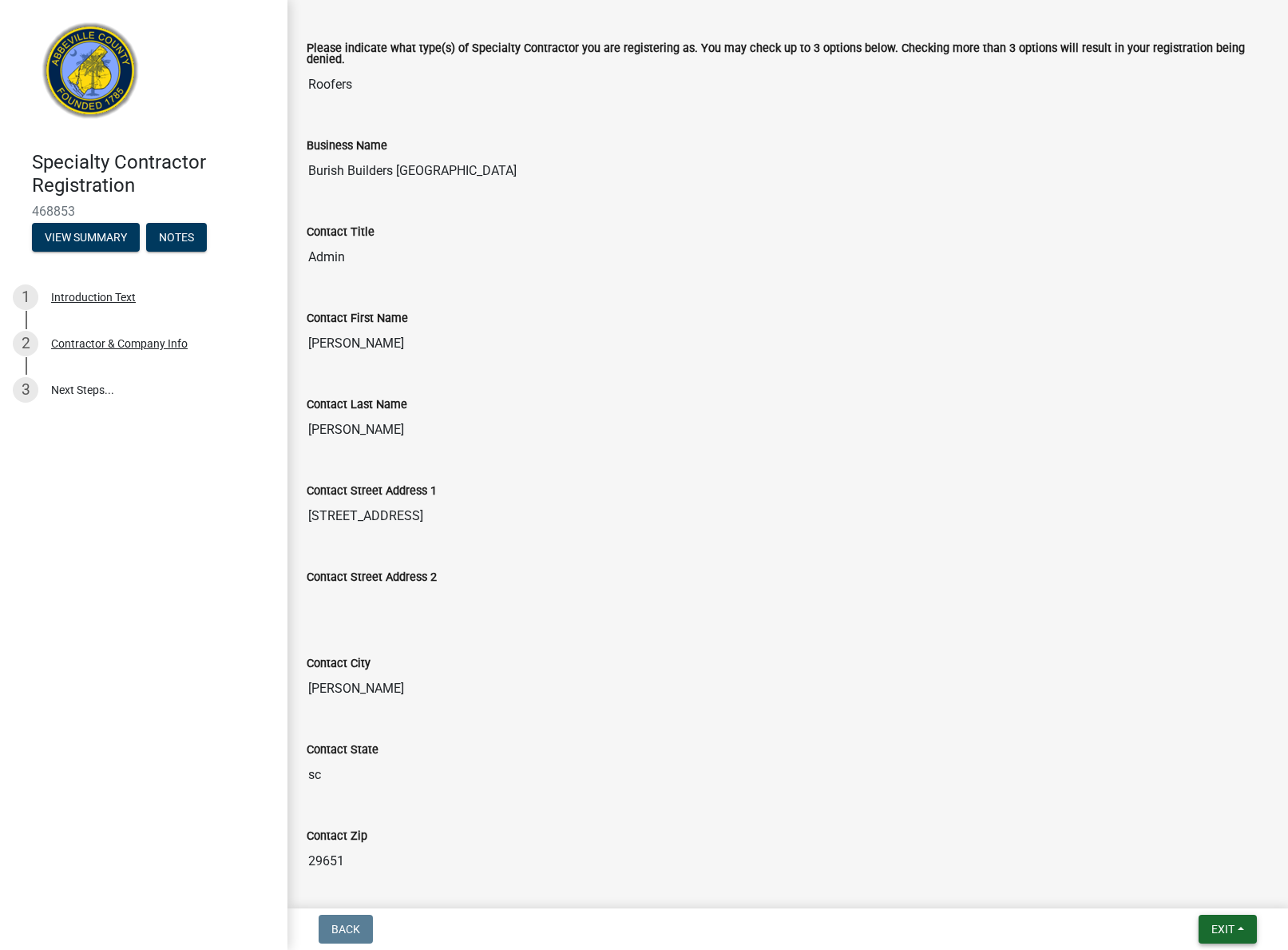
click at [1217, 932] on span "Exit" at bounding box center [1223, 928] width 23 height 13
click at [1181, 888] on button "Save & Exit" at bounding box center [1192, 887] width 128 height 38
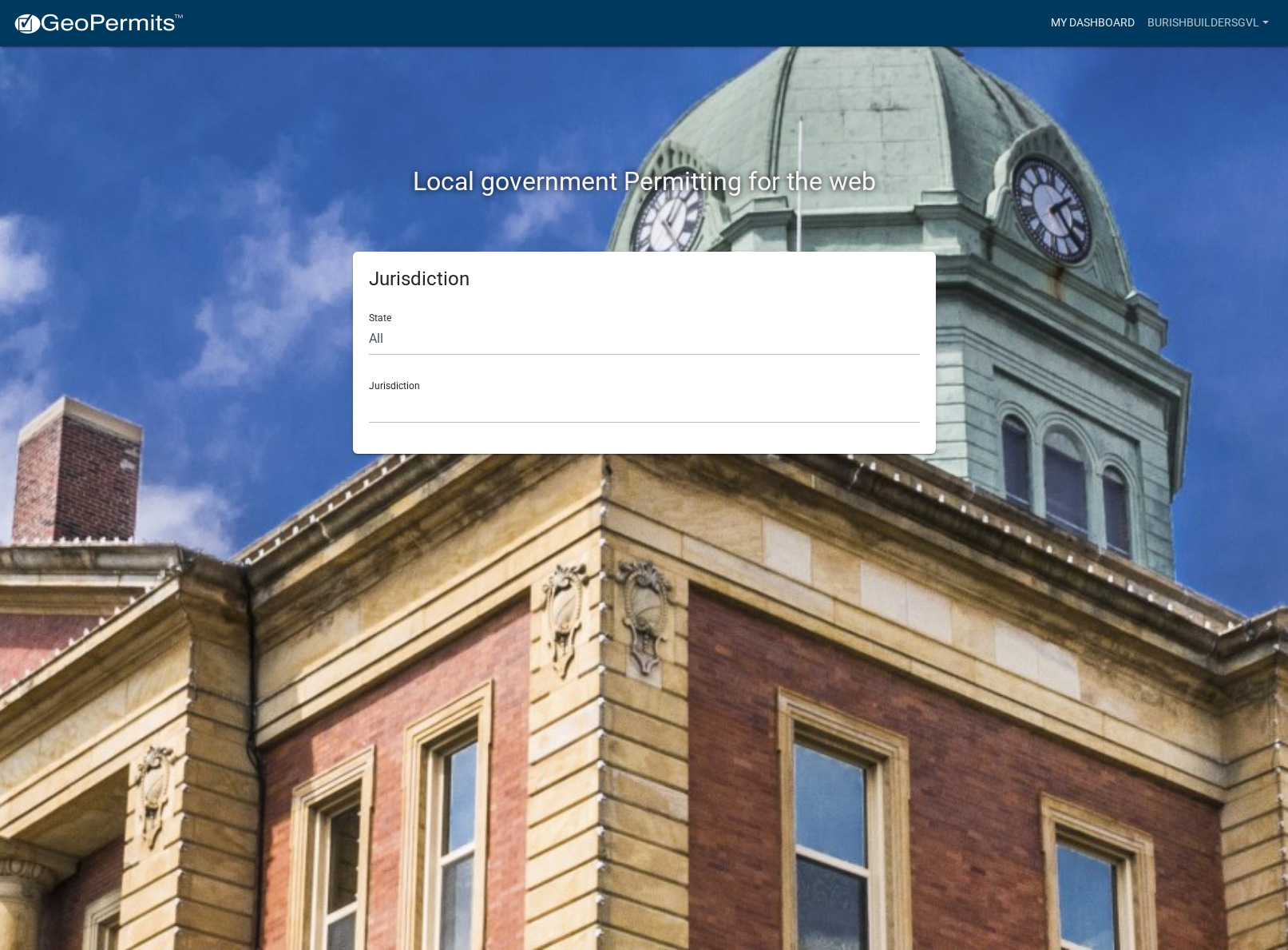
click at [1110, 25] on link "My Dashboard" at bounding box center [1092, 23] width 97 height 30
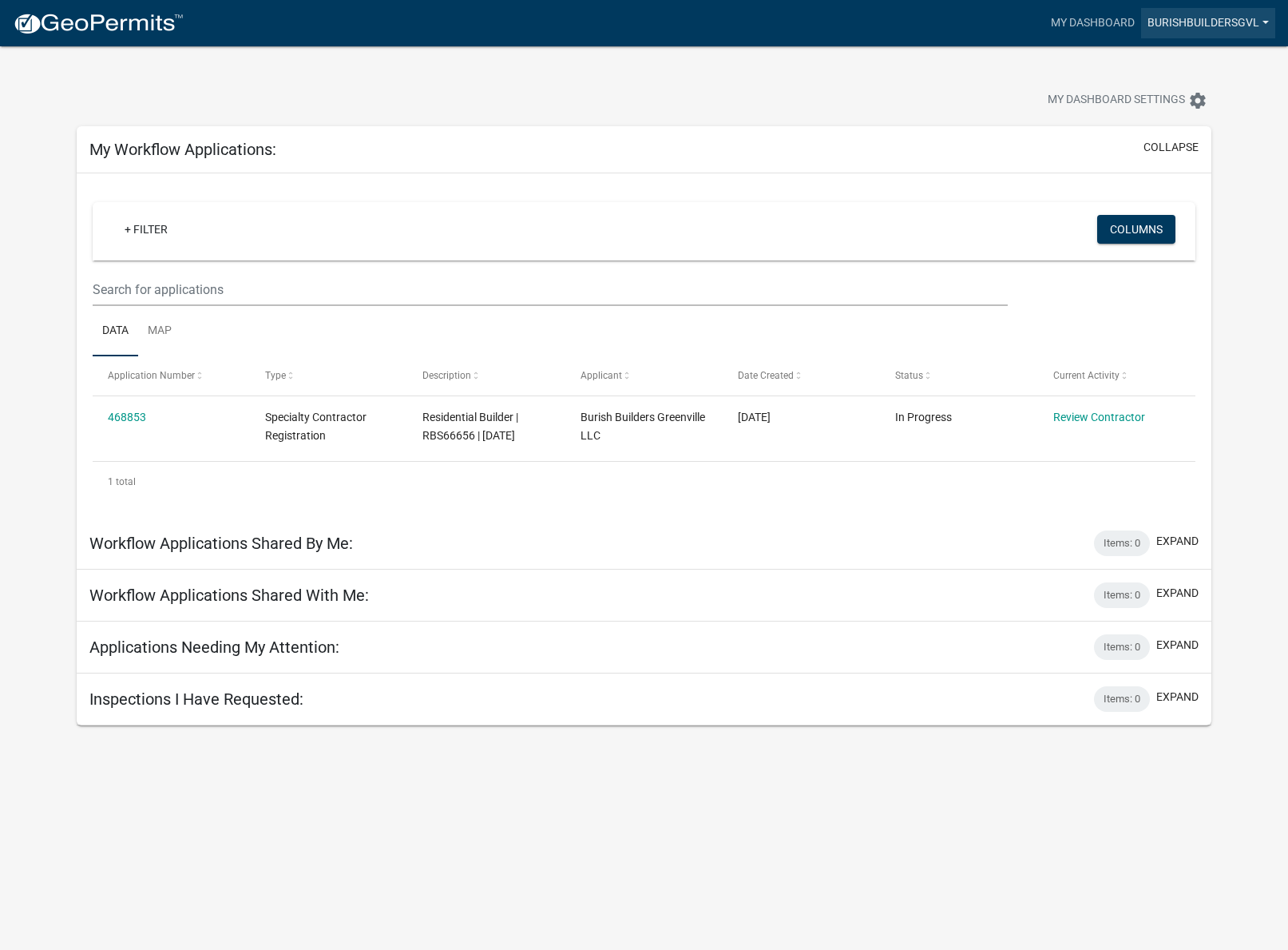
click at [1195, 19] on link "burishbuildersgvl" at bounding box center [1207, 23] width 134 height 30
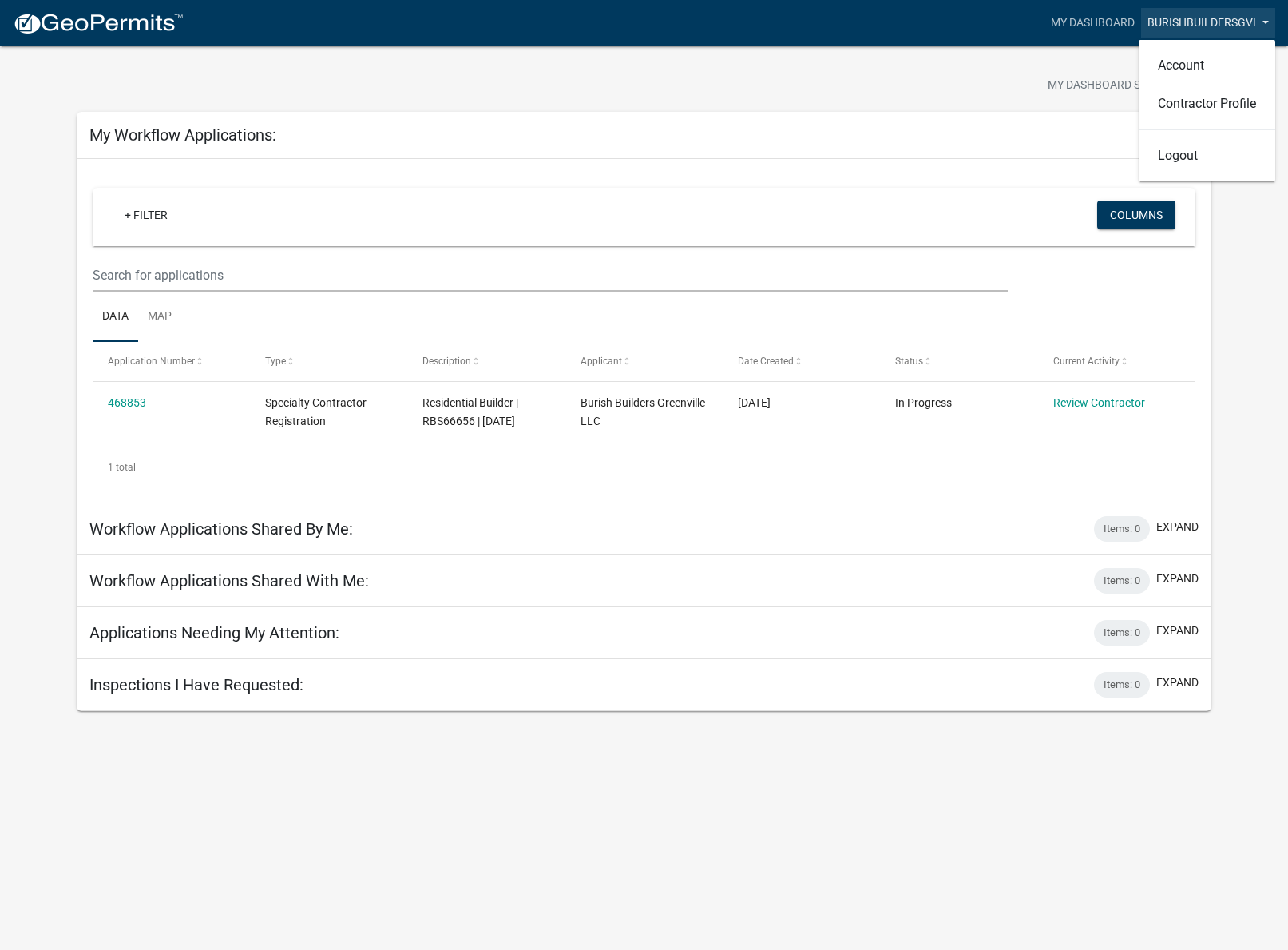
scroll to position [26, 1]
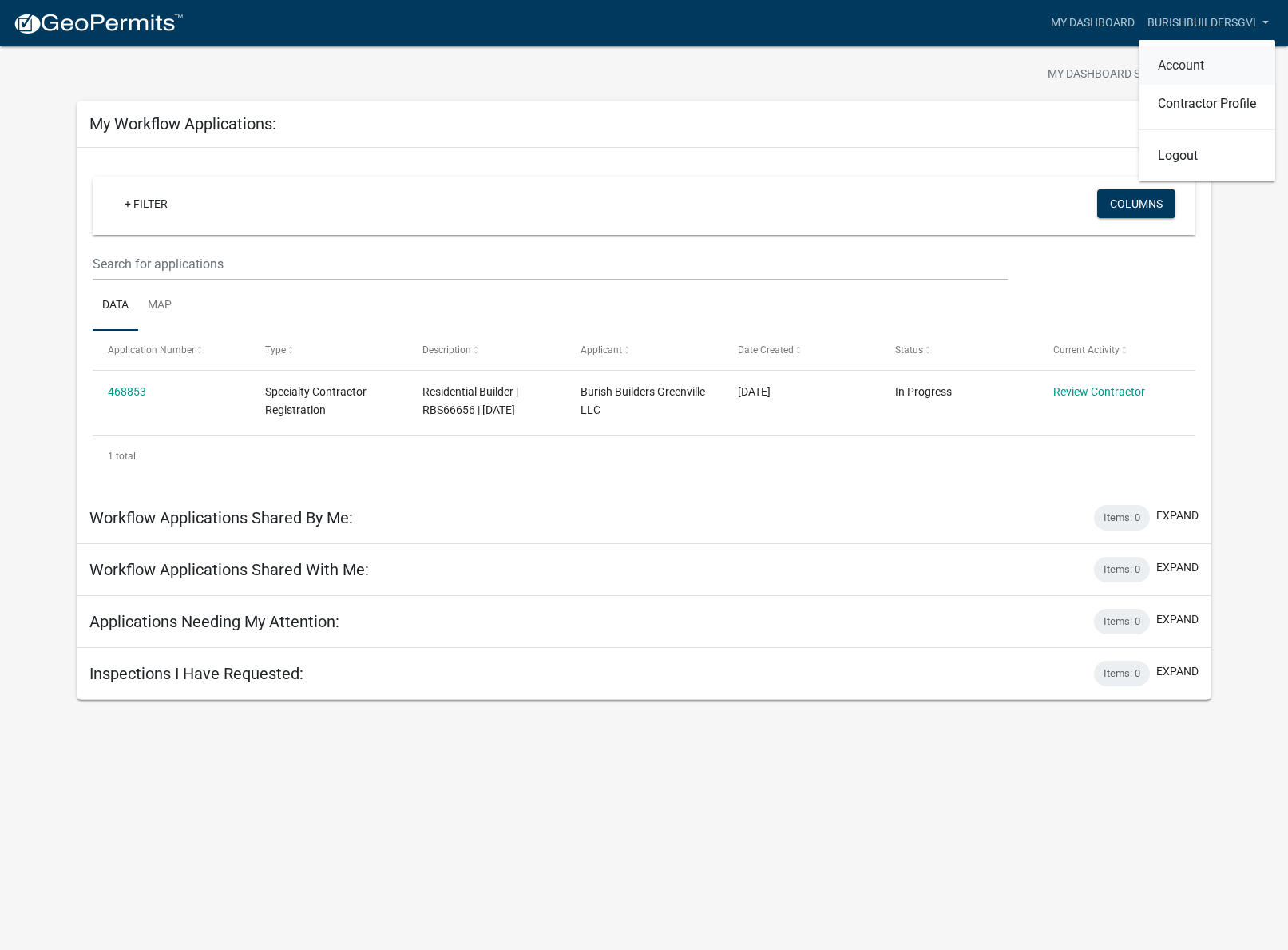
click at [1189, 59] on link "Account" at bounding box center [1206, 66] width 137 height 38
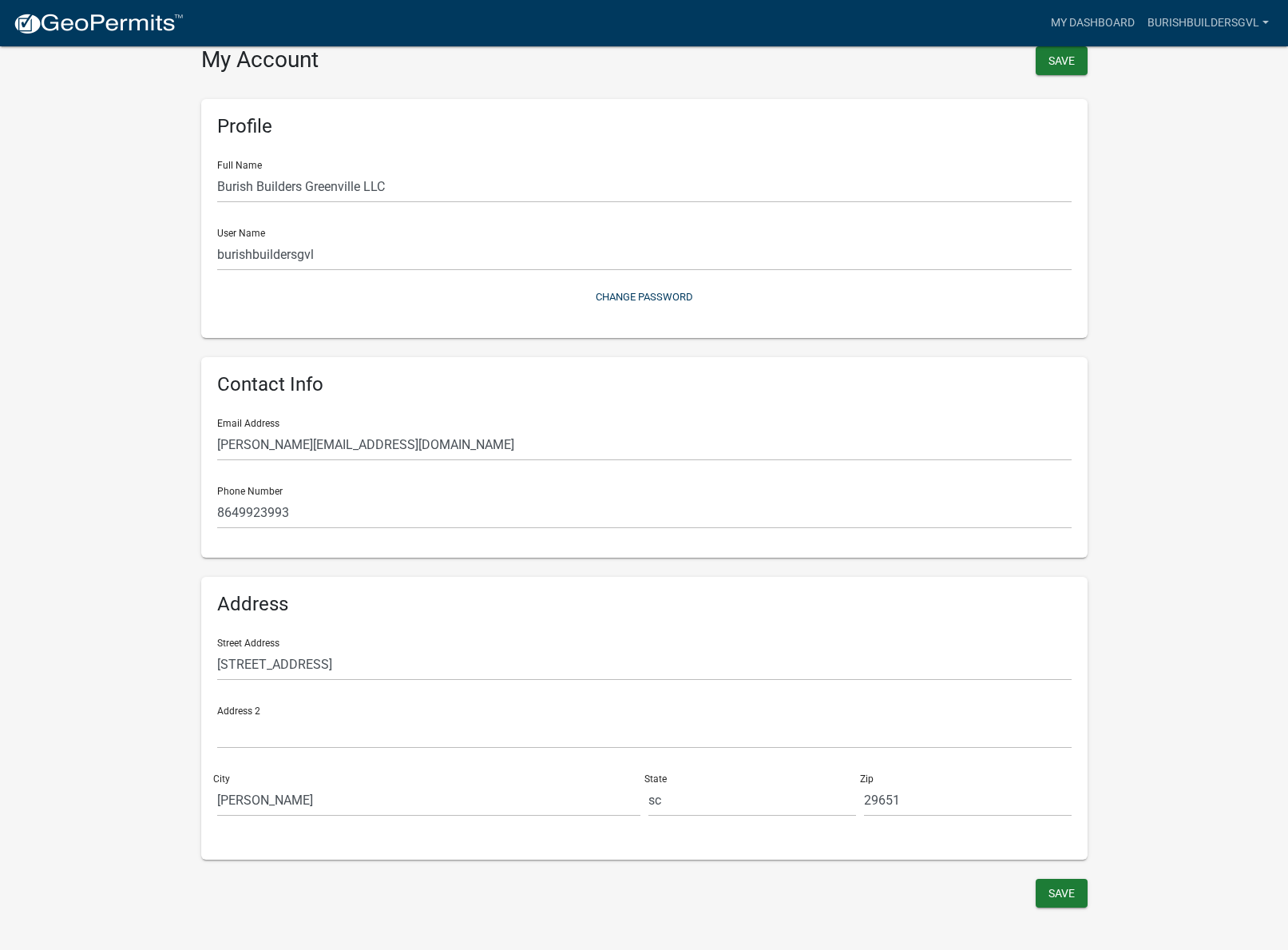
scroll to position [19, 0]
click at [1042, 906] on div "Save" at bounding box center [644, 894] width 910 height 33
click at [1048, 897] on button "Save" at bounding box center [1061, 892] width 52 height 28
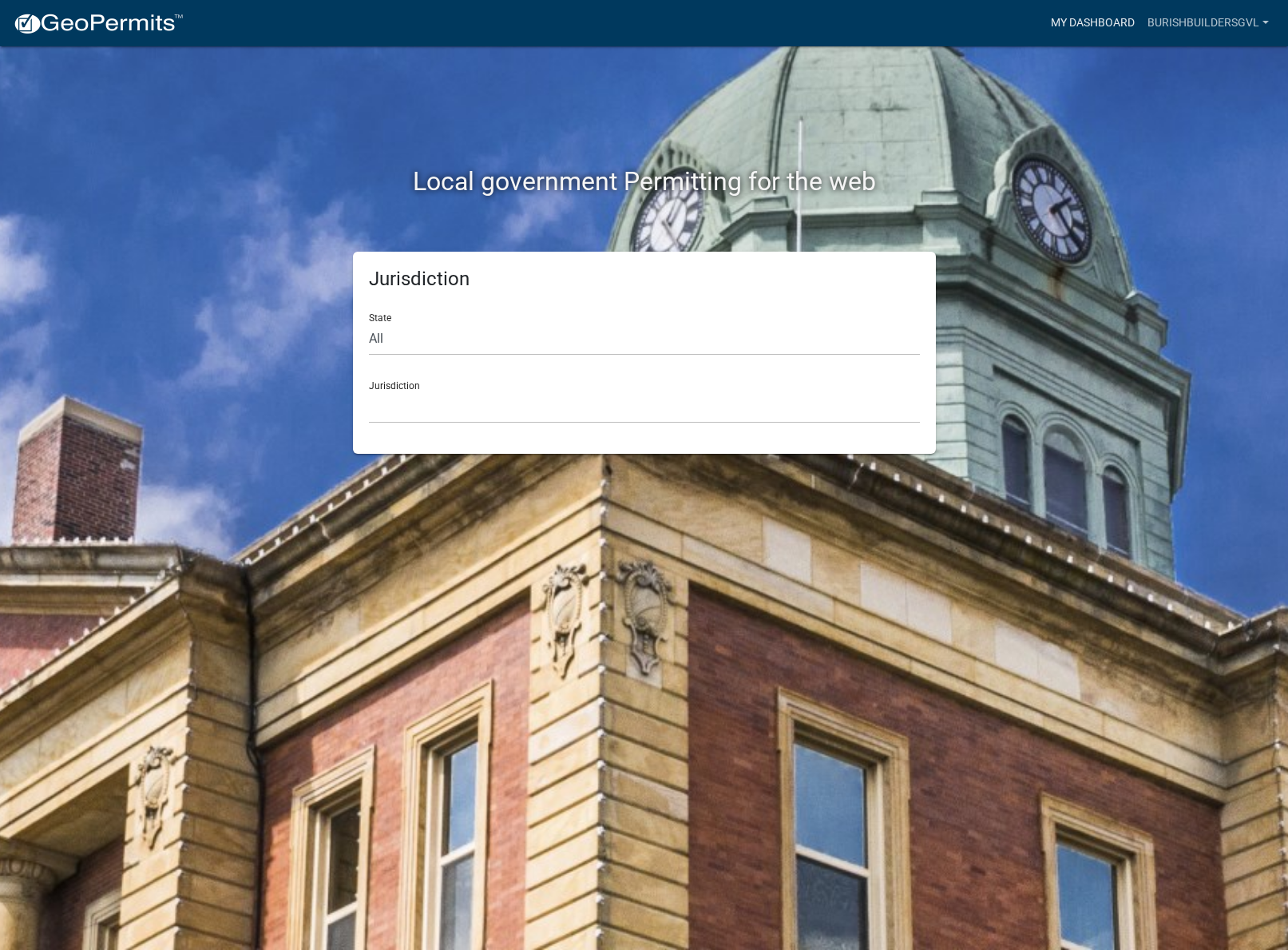
click at [1070, 24] on link "My Dashboard" at bounding box center [1092, 23] width 97 height 30
